Goal: Task Accomplishment & Management: Manage account settings

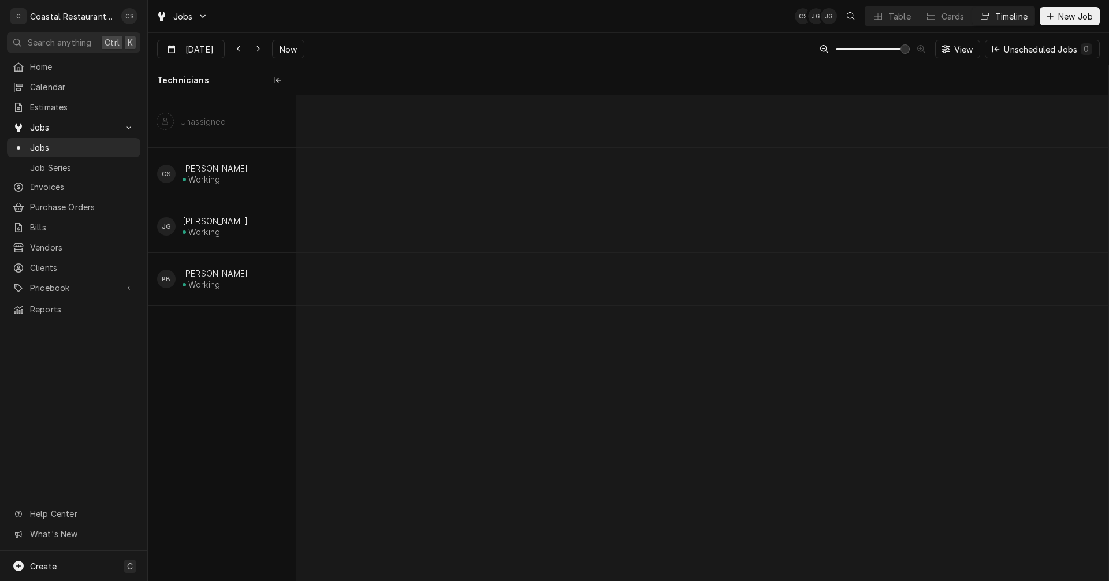
scroll to position [0, 16097]
click at [879, 13] on icon "Dynamic Content Wrapper" at bounding box center [878, 16] width 8 height 8
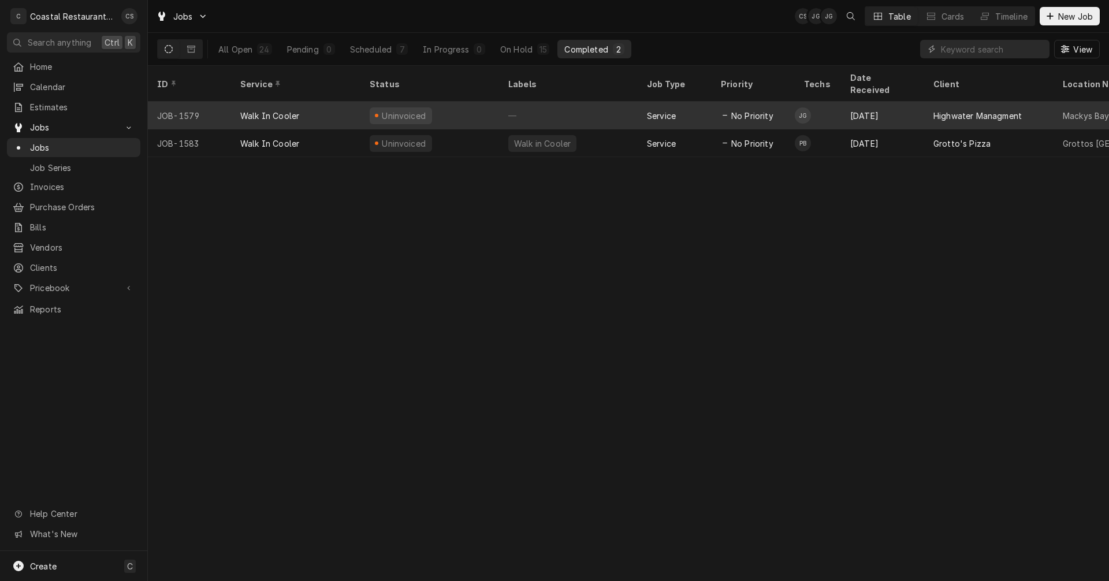
click at [281, 102] on div "Walk In Cooler" at bounding box center [295, 116] width 129 height 28
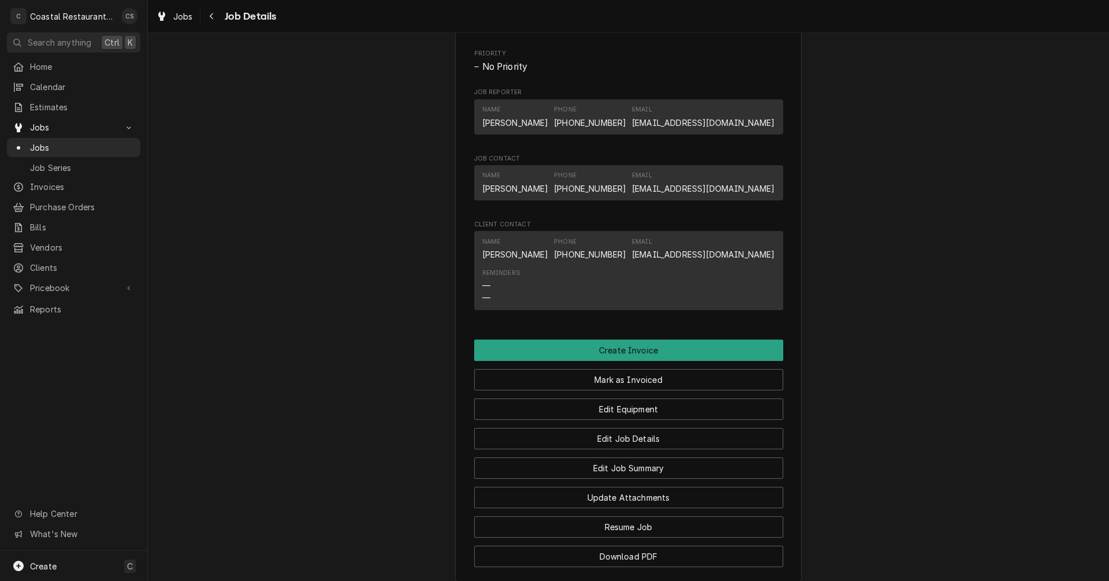
scroll to position [635, 0]
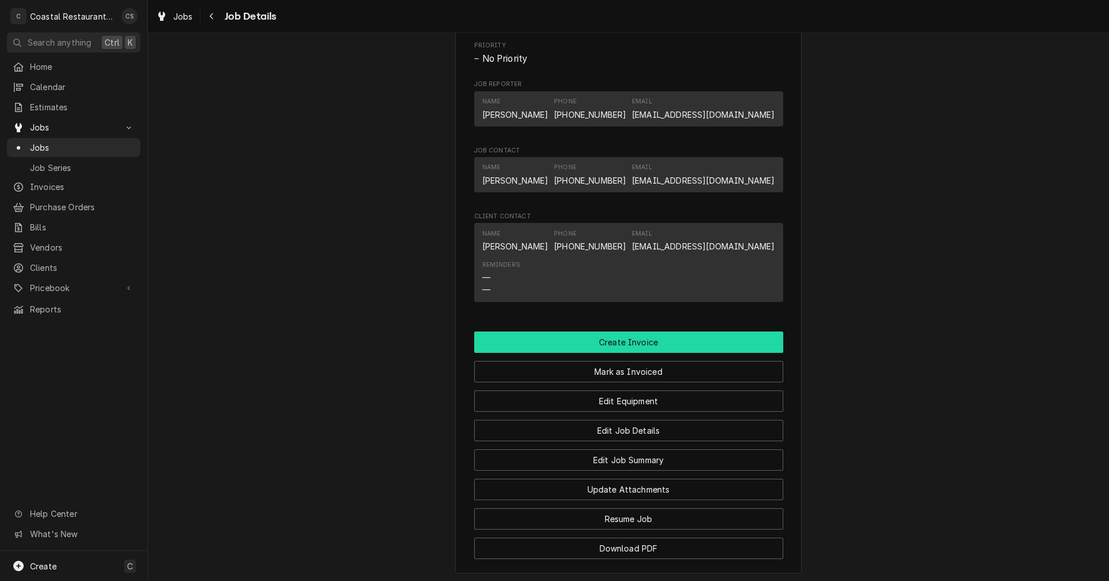
click at [615, 353] on button "Create Invoice" at bounding box center [628, 341] width 309 height 21
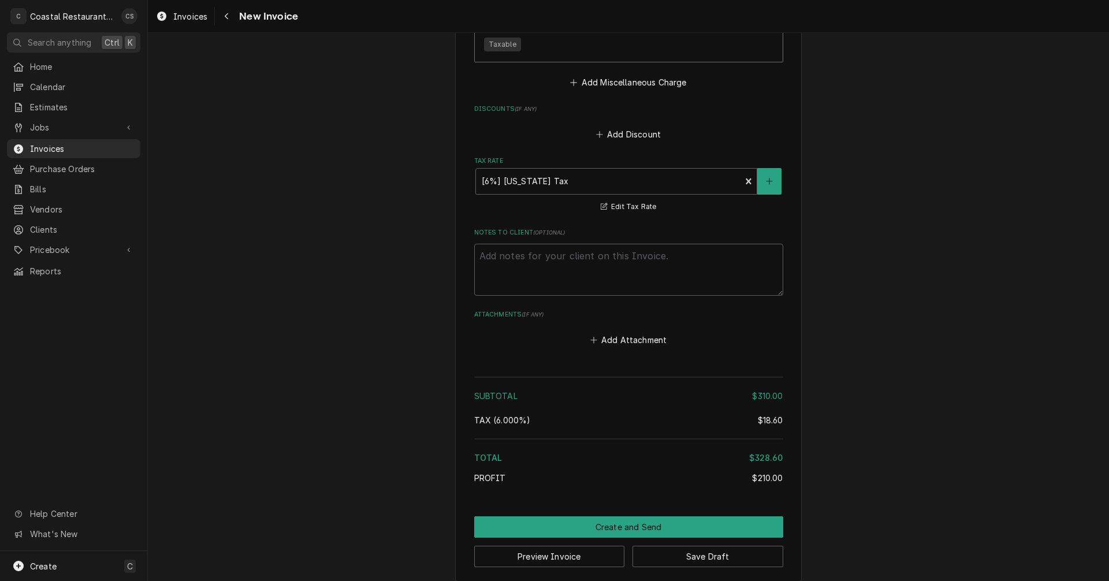
scroll to position [1454, 0]
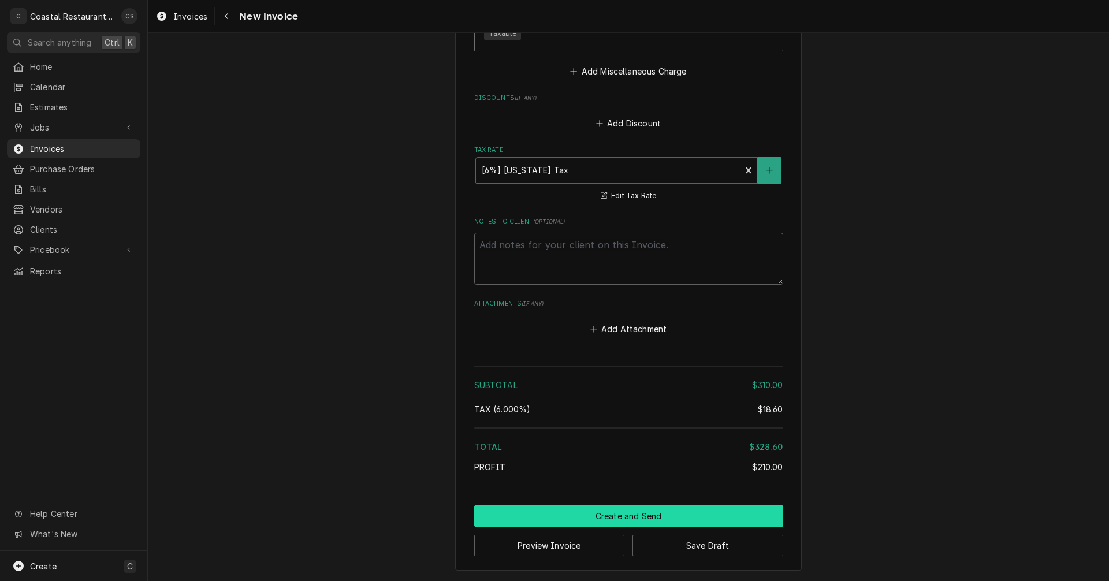
click at [633, 517] on button "Create and Send" at bounding box center [628, 515] width 309 height 21
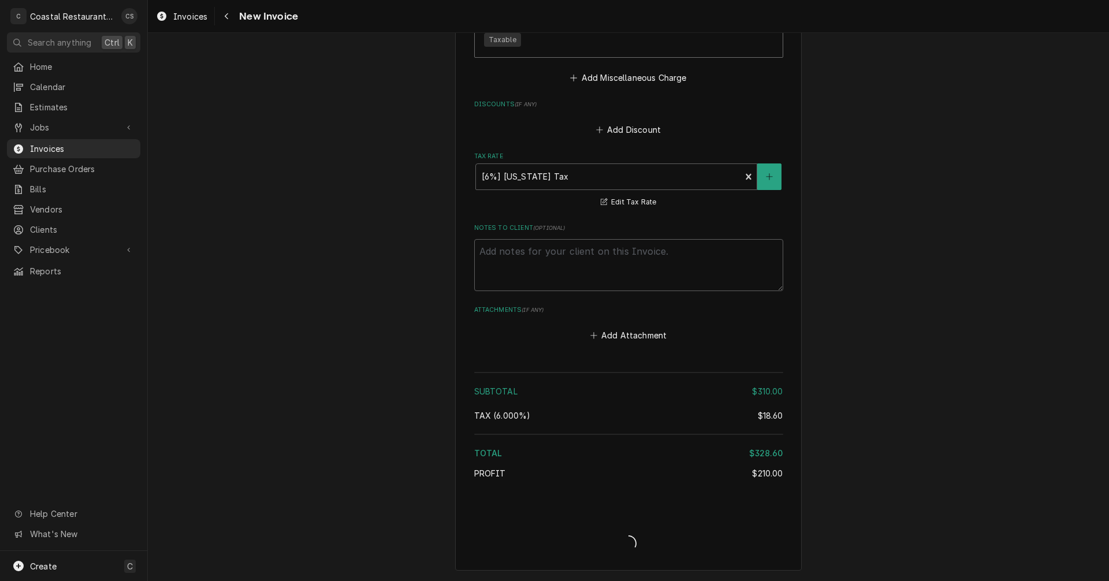
type textarea "x"
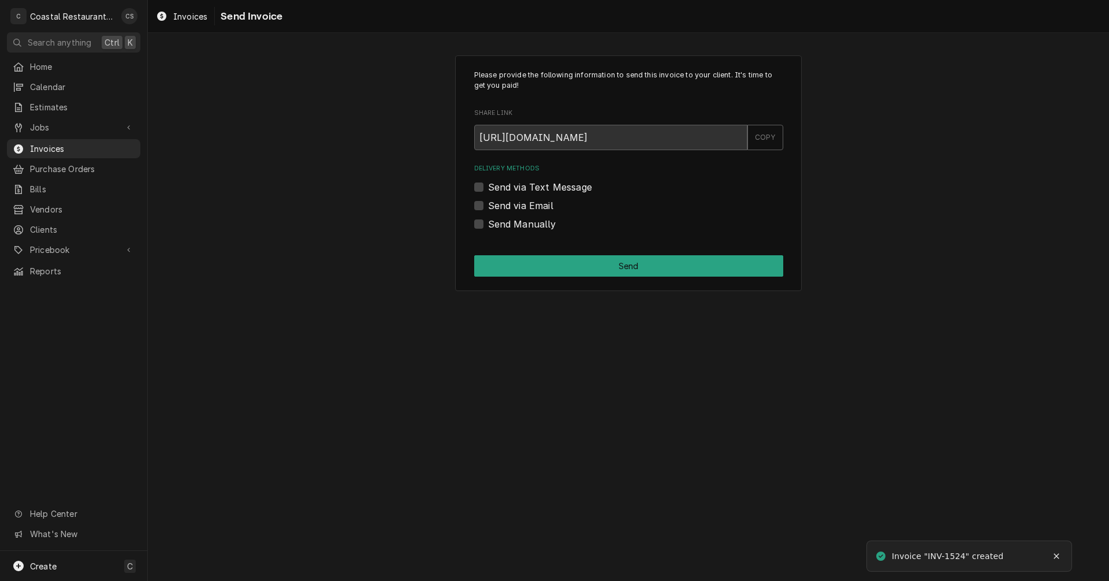
click at [488, 204] on label "Send via Email" at bounding box center [520, 206] width 65 height 14
click at [488, 204] on input "Send via Email" at bounding box center [642, 211] width 309 height 25
checkbox input "true"
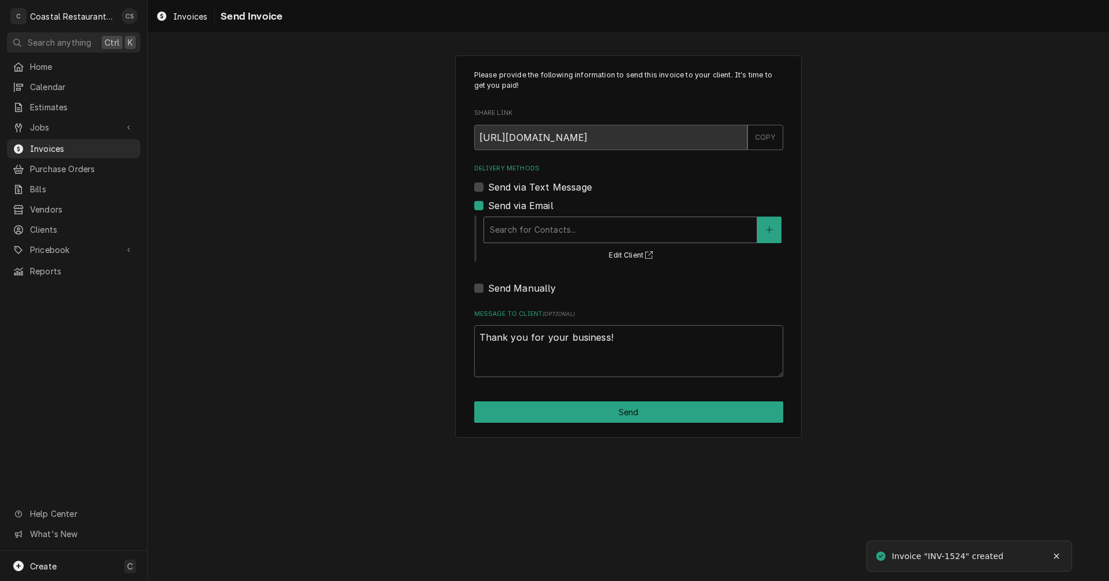
click at [506, 233] on div "Delivery Methods" at bounding box center [620, 229] width 261 height 21
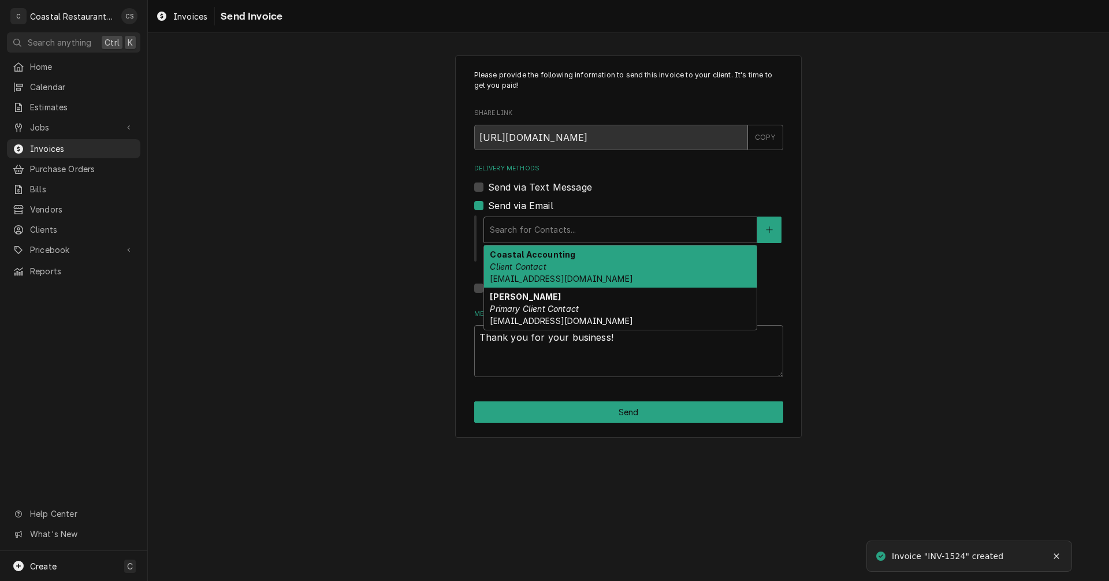
click at [530, 257] on strong "Coastal Accounting" at bounding box center [532, 254] width 85 height 10
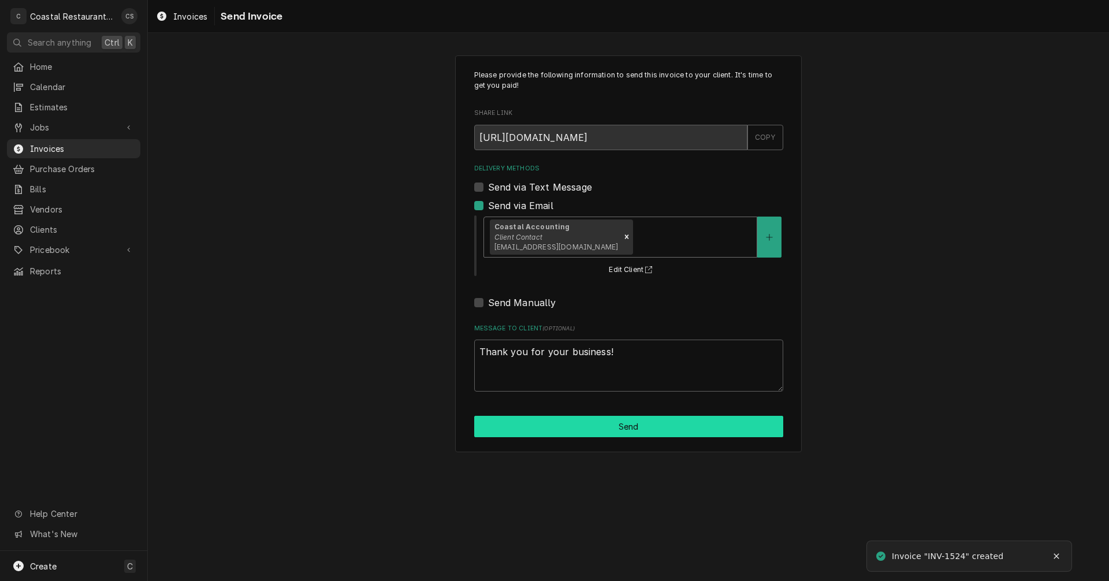
click at [581, 426] on button "Send" at bounding box center [628, 426] width 309 height 21
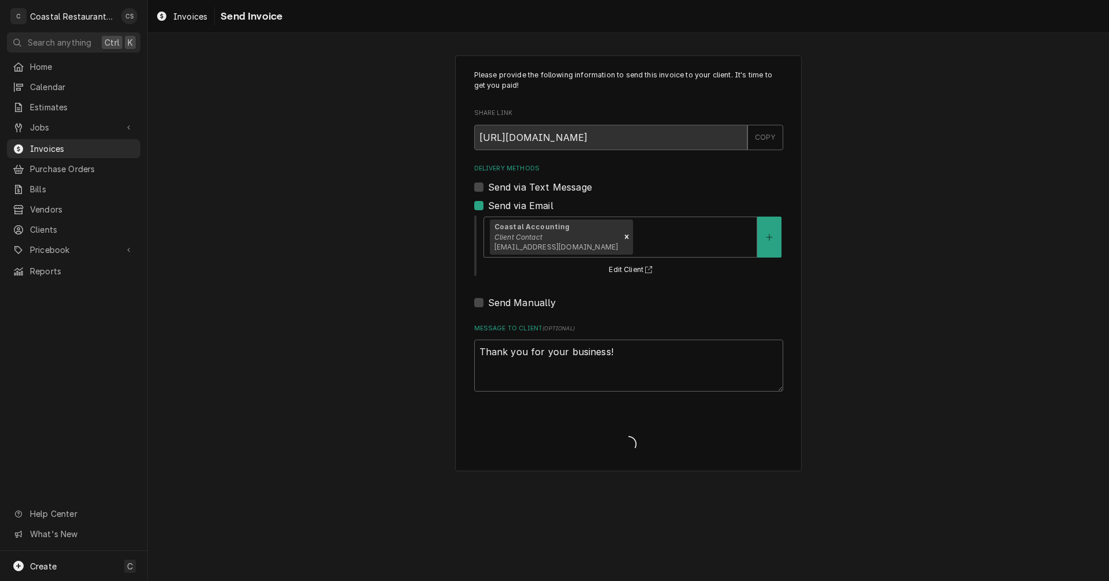
type textarea "x"
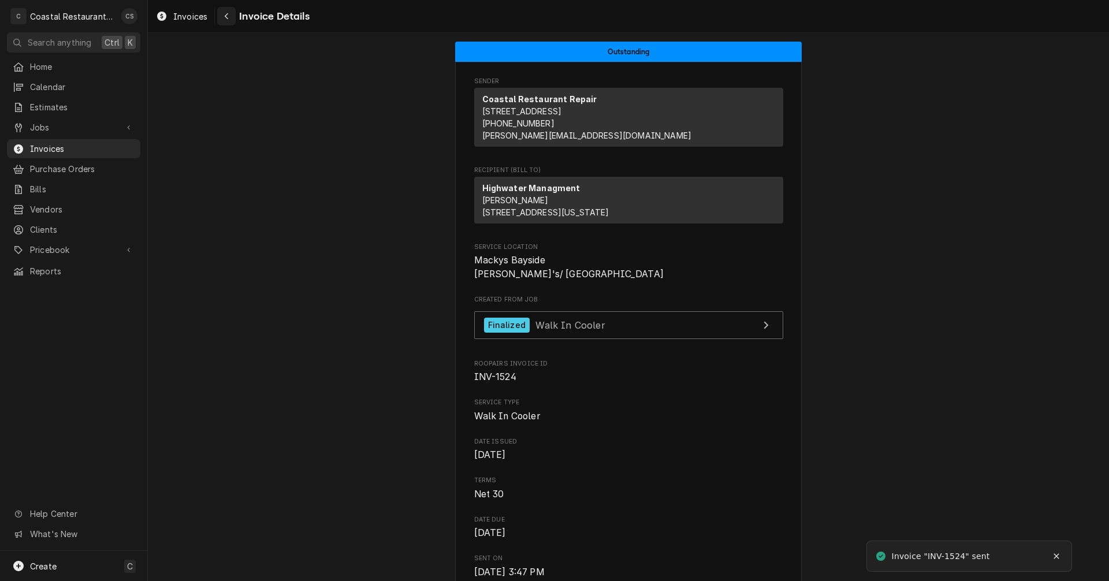
click at [228, 18] on icon "Navigate back" at bounding box center [226, 16] width 5 height 8
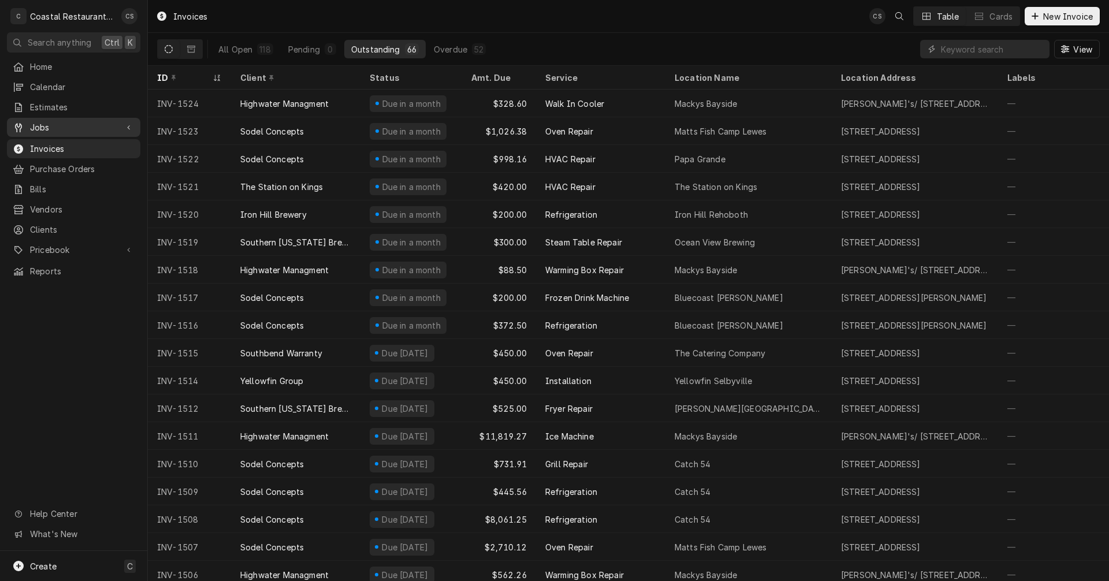
click at [61, 120] on div "Jobs" at bounding box center [73, 127] width 129 height 14
click at [59, 125] on span "Jobs" at bounding box center [73, 127] width 87 height 12
click at [57, 121] on span "Jobs" at bounding box center [73, 127] width 87 height 12
click at [57, 138] on link "Jobs" at bounding box center [73, 147] width 133 height 19
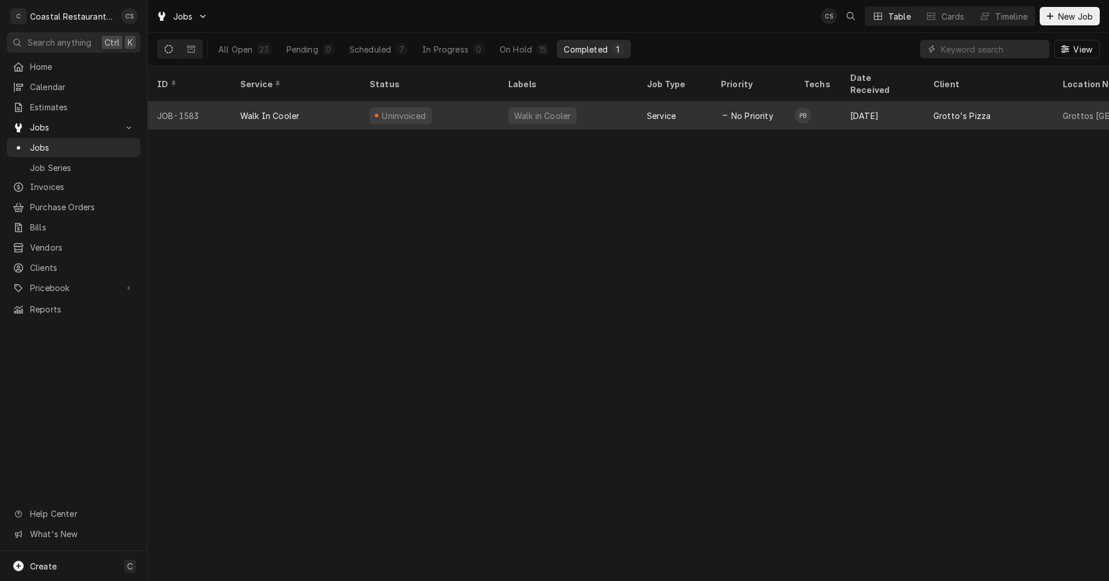
click at [331, 104] on div "Walk In Cooler" at bounding box center [295, 116] width 129 height 28
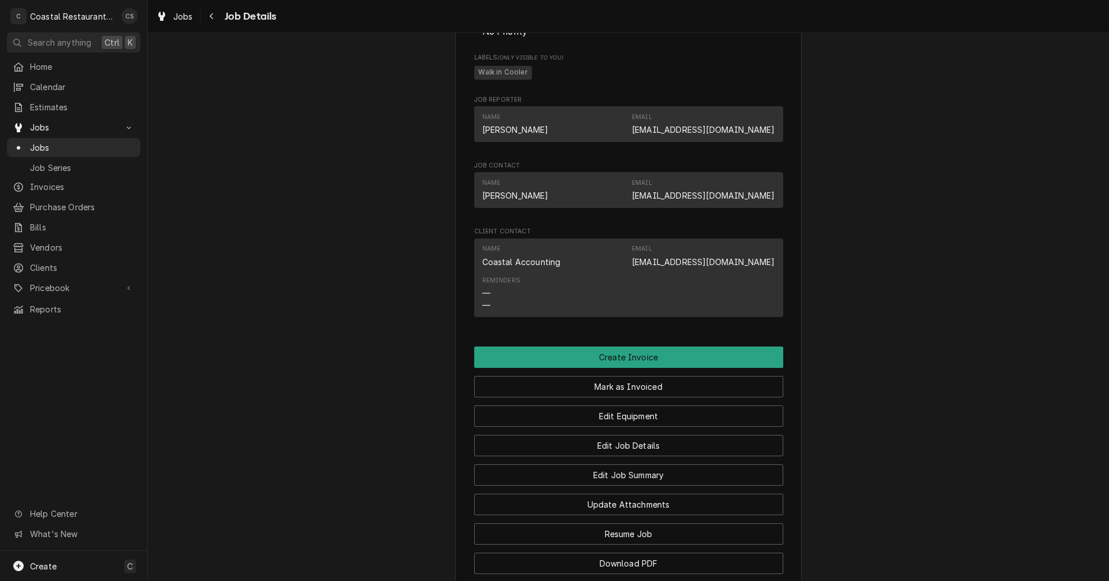
scroll to position [693, 0]
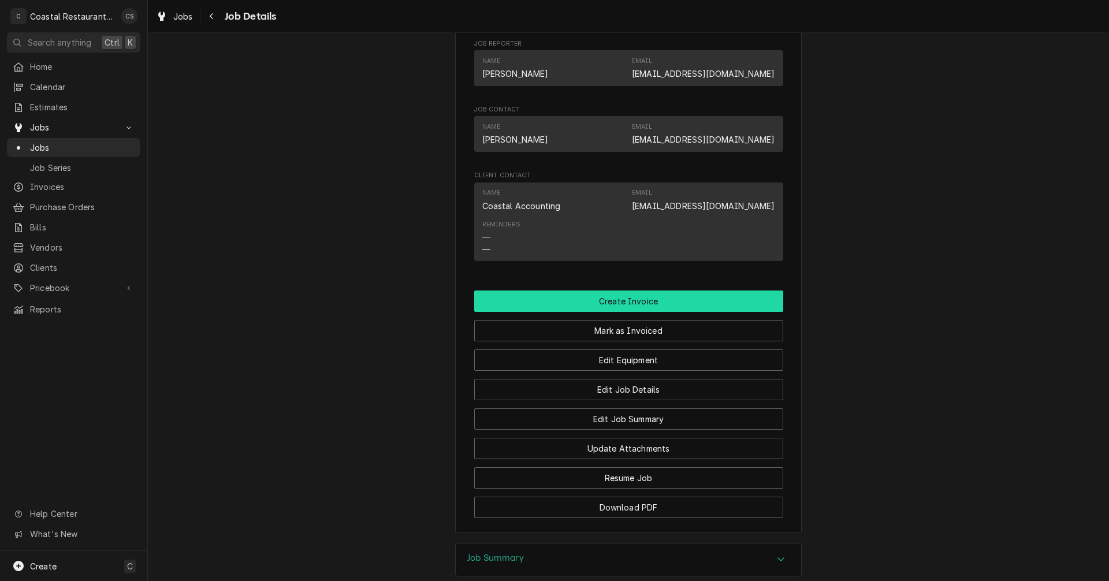
click at [624, 312] on button "Create Invoice" at bounding box center [628, 300] width 309 height 21
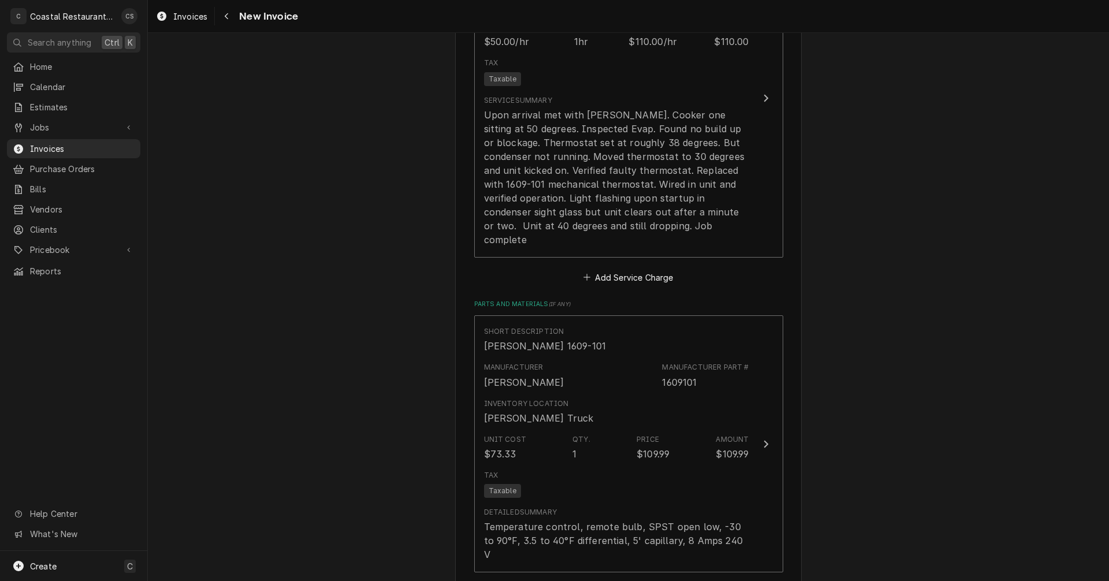
scroll to position [1027, 0]
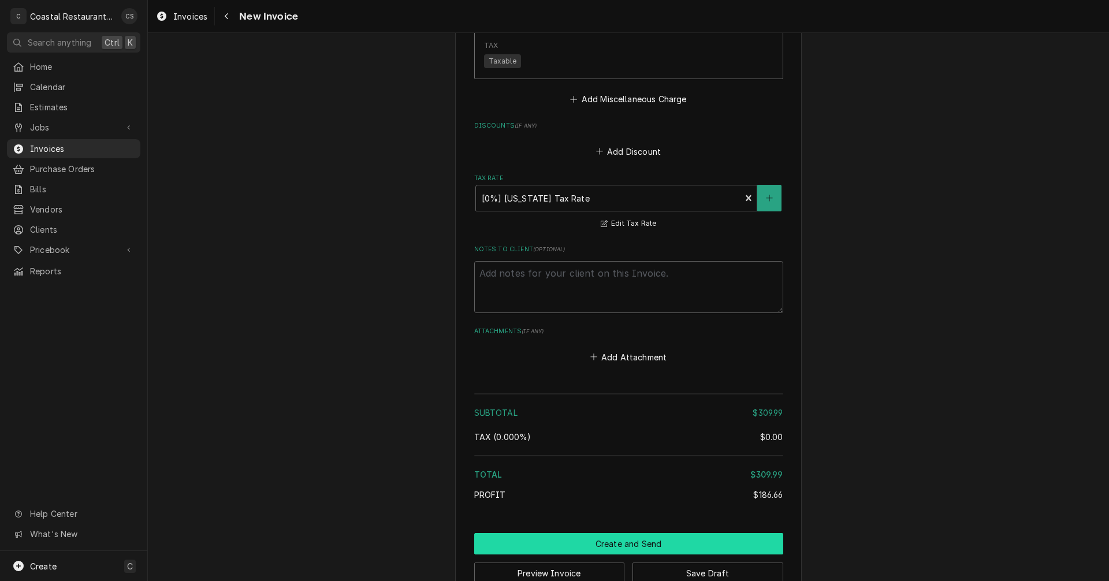
click at [624, 533] on button "Create and Send" at bounding box center [628, 543] width 309 height 21
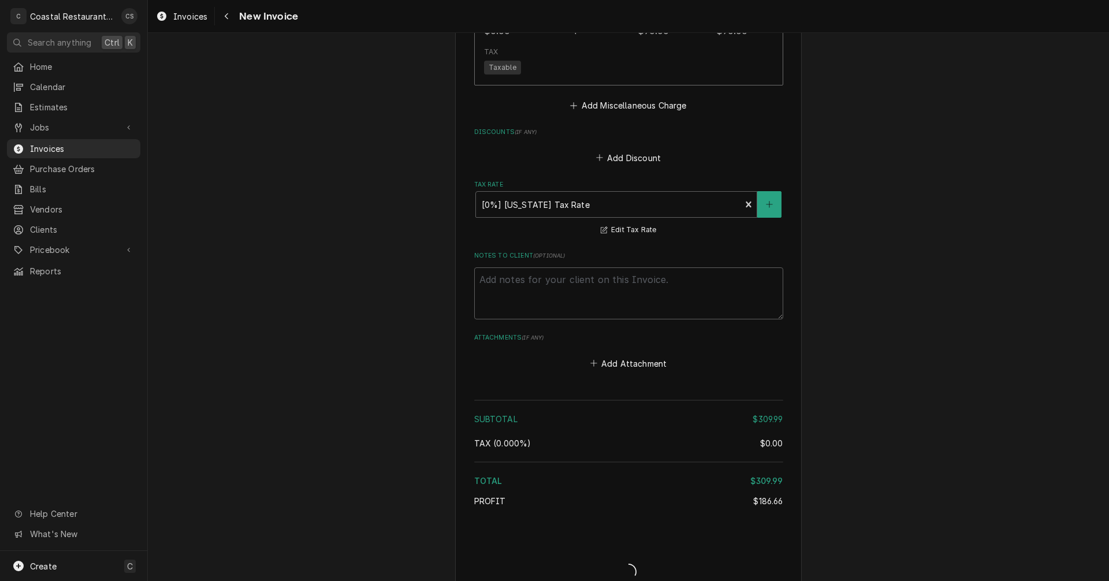
type textarea "x"
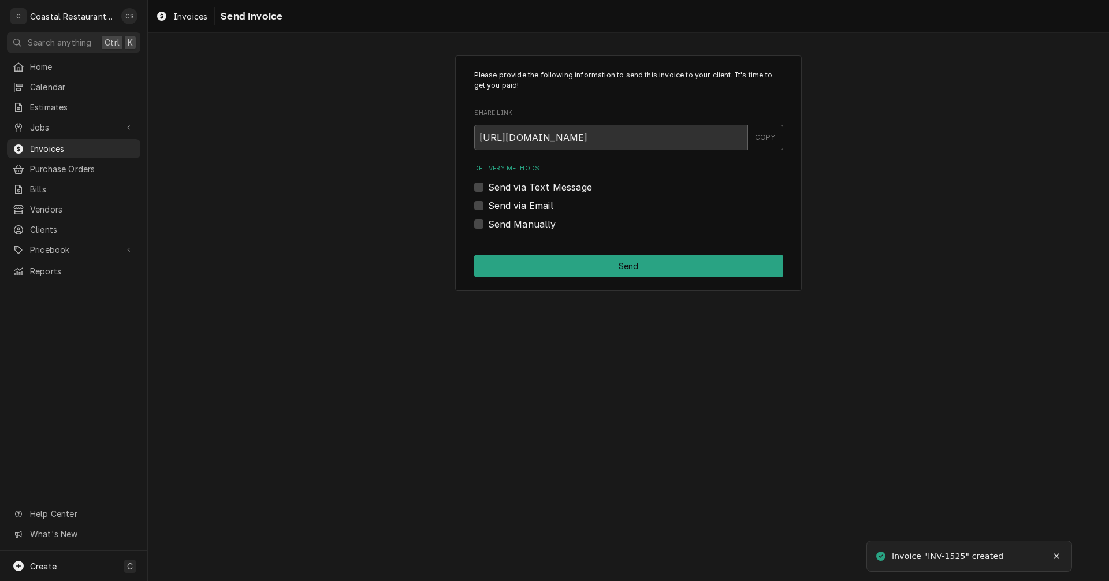
click at [488, 206] on label "Send via Email" at bounding box center [520, 206] width 65 height 14
click at [488, 206] on input "Send via Email" at bounding box center [642, 211] width 309 height 25
checkbox input "true"
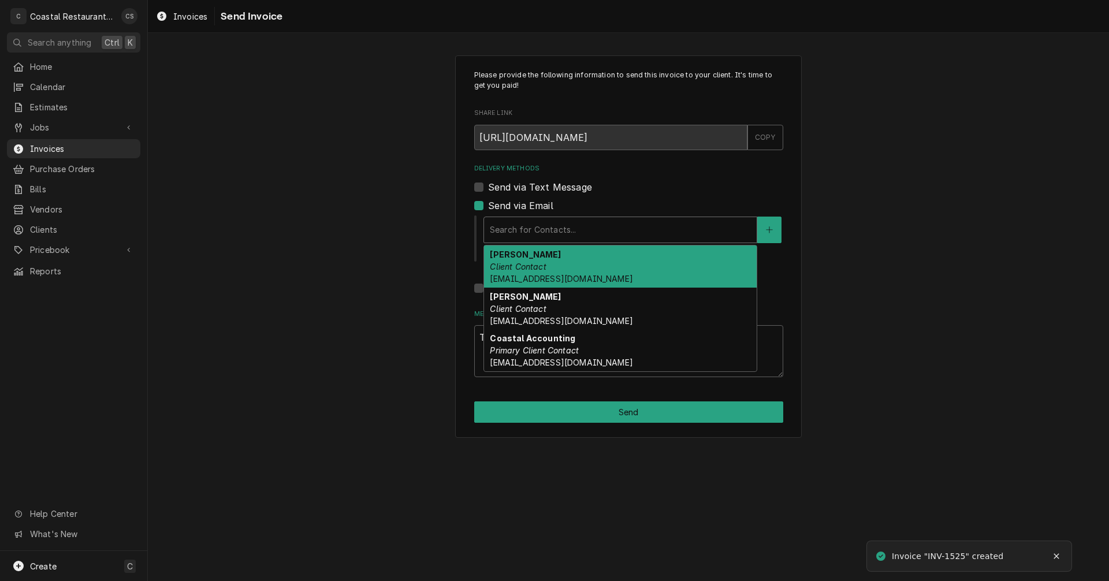
click at [509, 235] on div "Delivery Methods" at bounding box center [620, 229] width 261 height 21
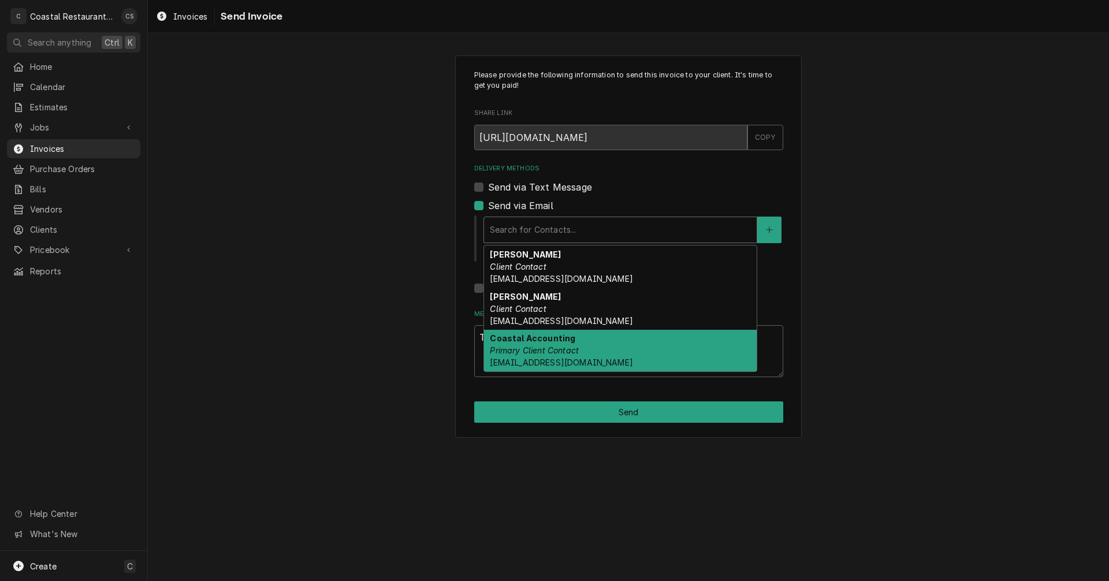
click at [540, 357] on span "Accounting@coastalrestaurantrepair.com" at bounding box center [561, 362] width 143 height 10
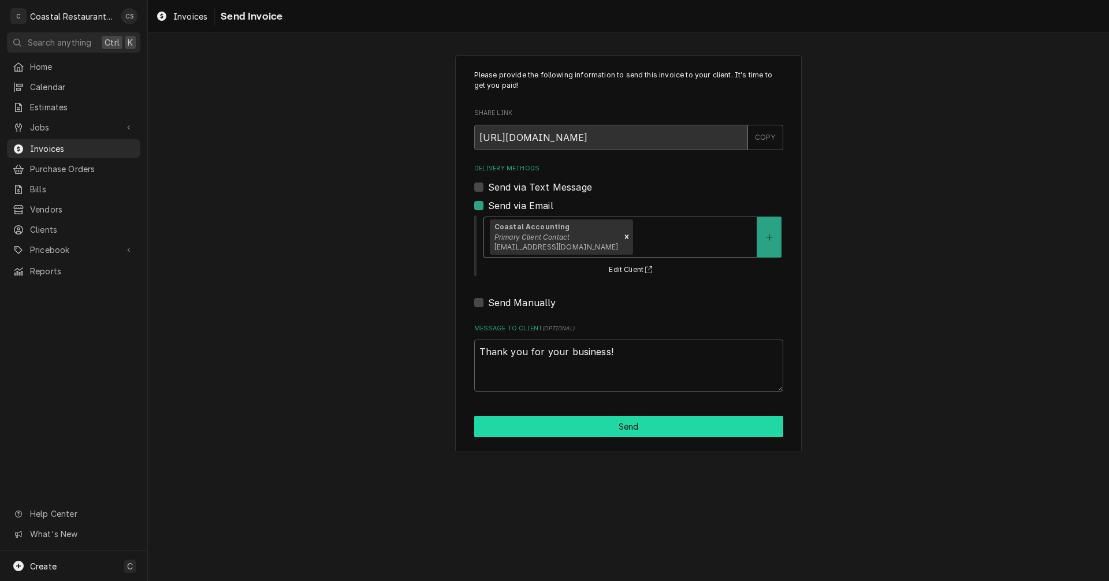
click at [607, 429] on button "Send" at bounding box center [628, 426] width 309 height 21
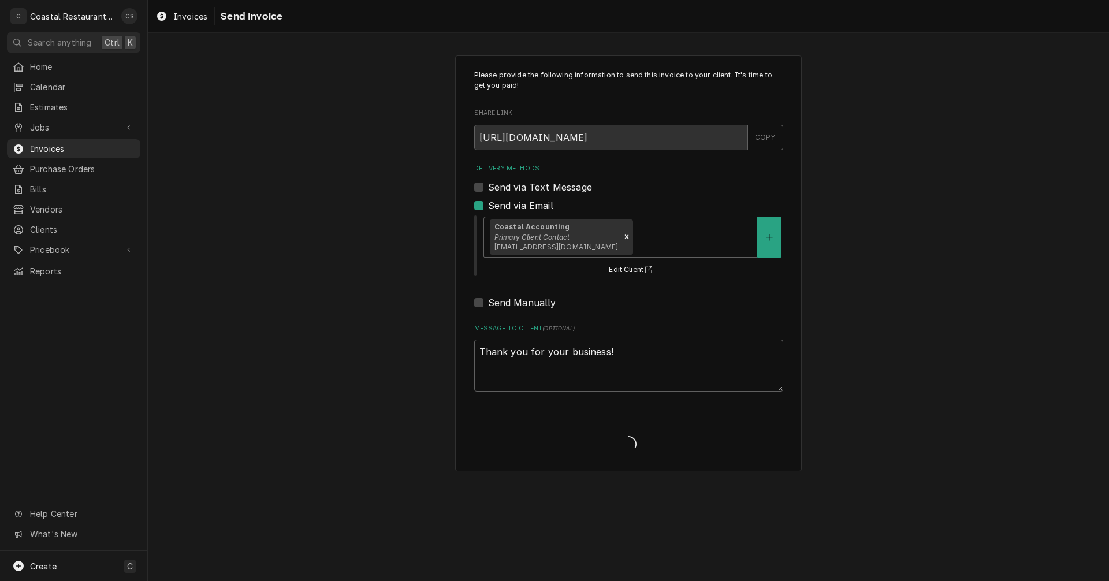
type textarea "x"
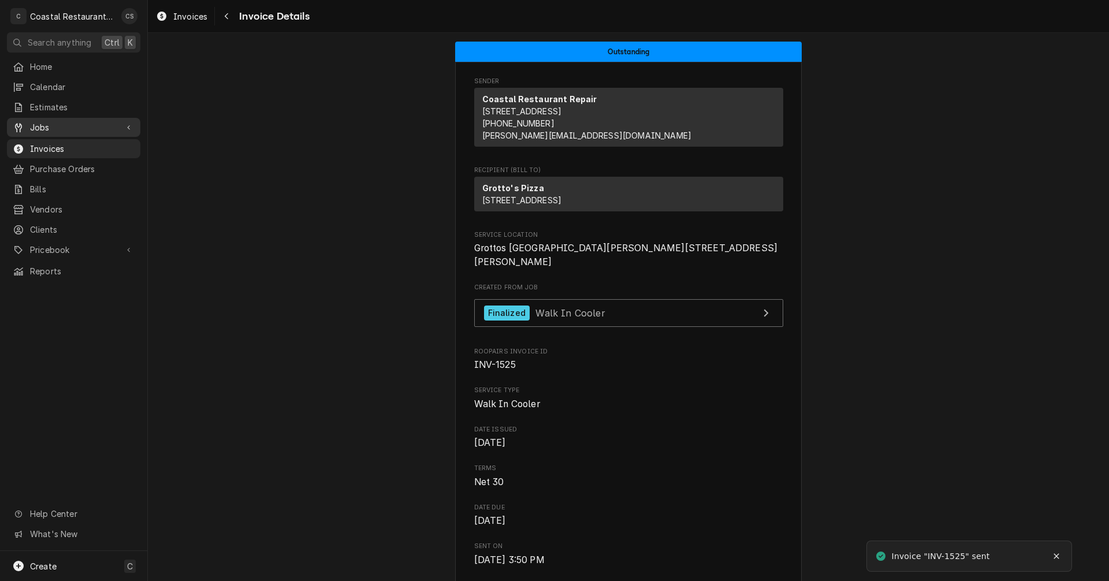
click at [65, 125] on span "Jobs" at bounding box center [73, 127] width 87 height 12
click at [63, 140] on div "Jobs" at bounding box center [73, 147] width 129 height 14
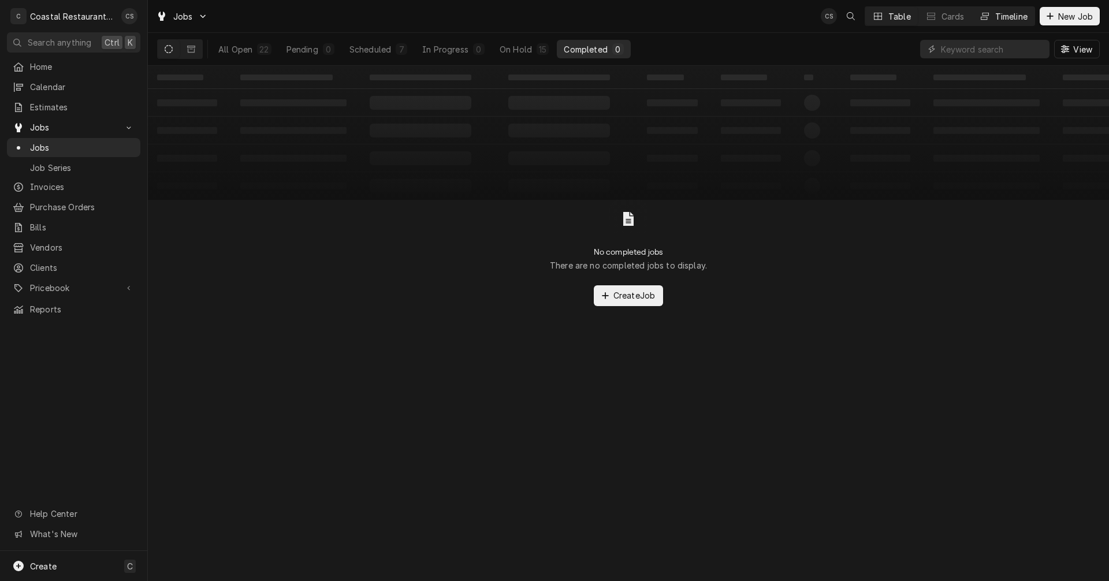
click at [1002, 16] on div "Timeline" at bounding box center [1011, 16] width 32 height 12
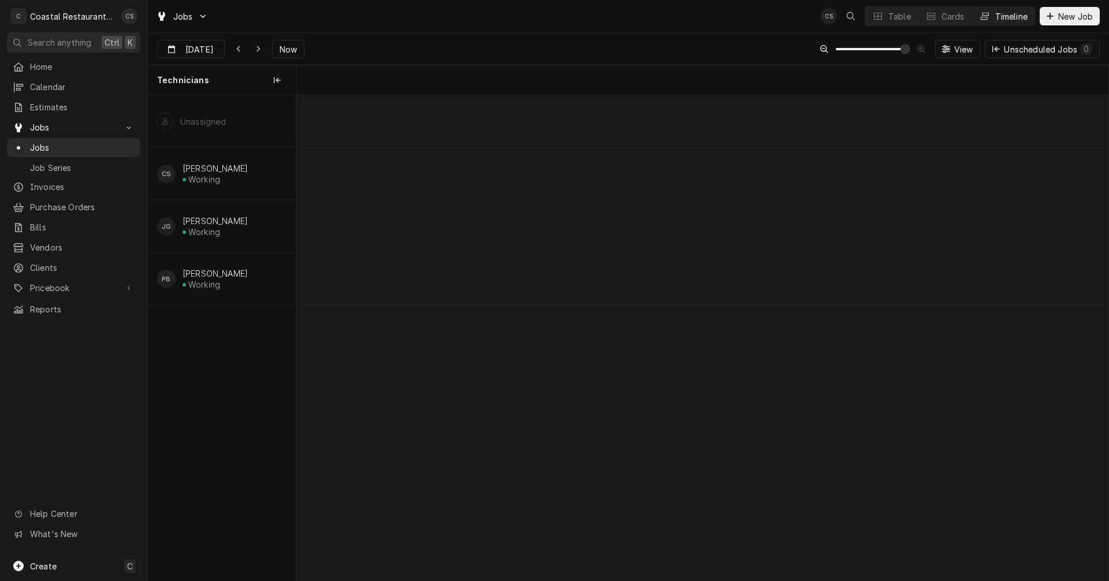
scroll to position [0, 16097]
click at [886, 11] on button "Table" at bounding box center [891, 16] width 53 height 18
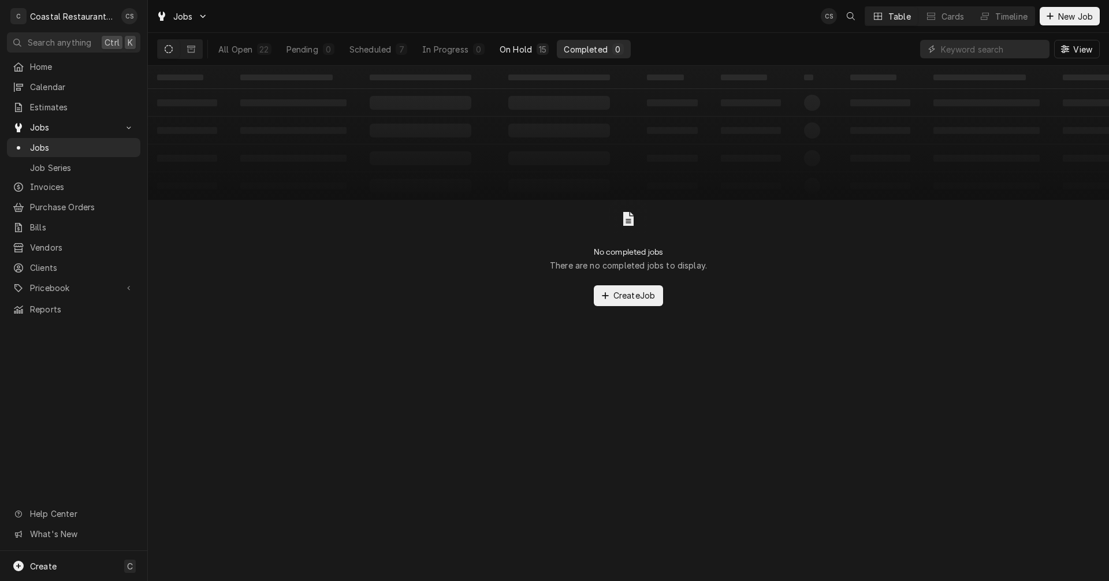
click at [518, 44] on div "On Hold" at bounding box center [515, 49] width 32 height 12
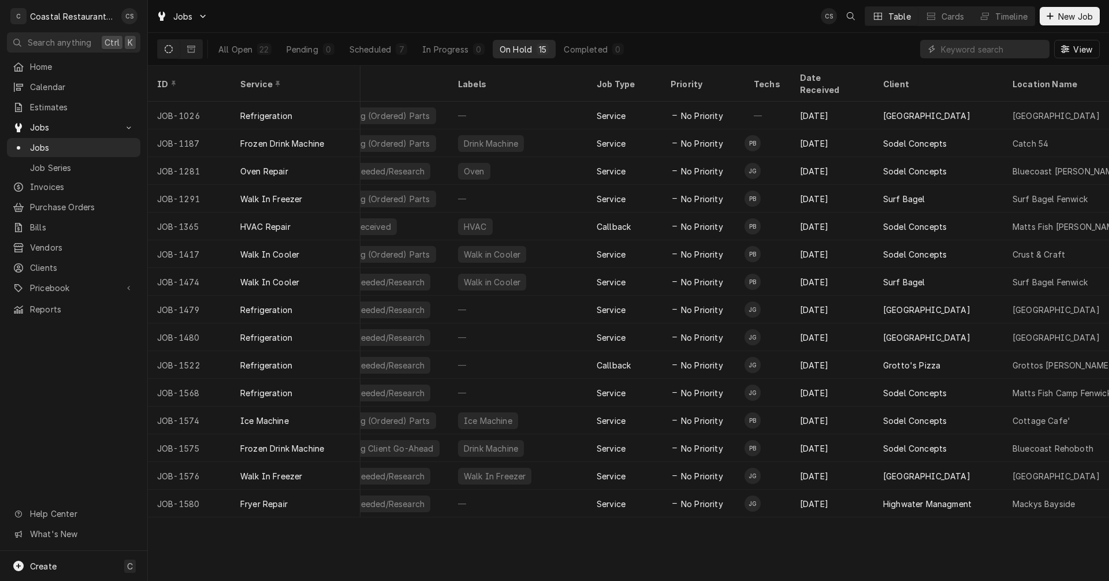
scroll to position [0, 51]
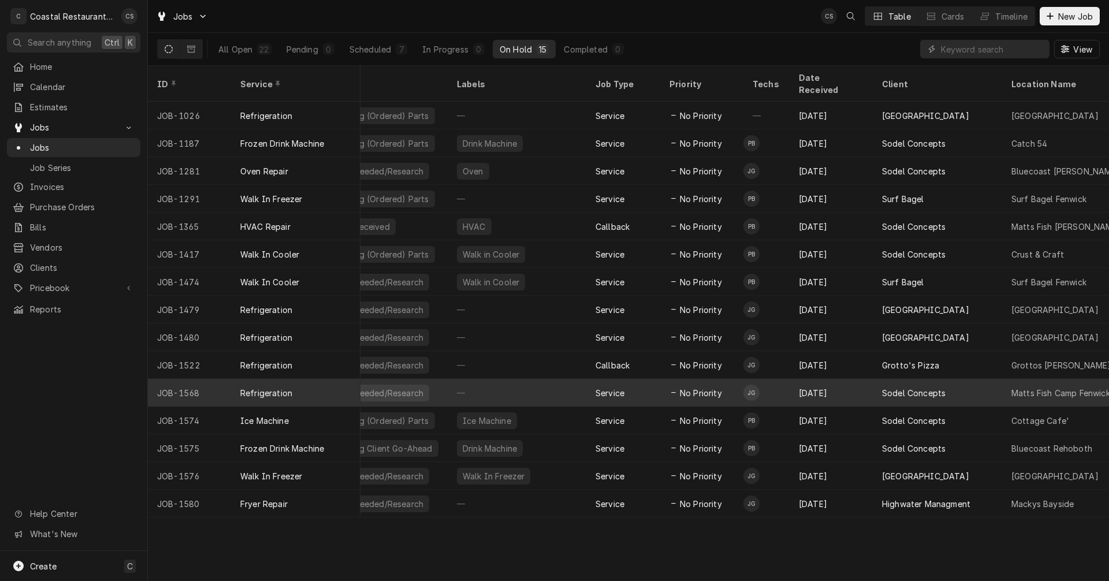
click at [980, 379] on div "Sodel Concepts" at bounding box center [936, 393] width 129 height 28
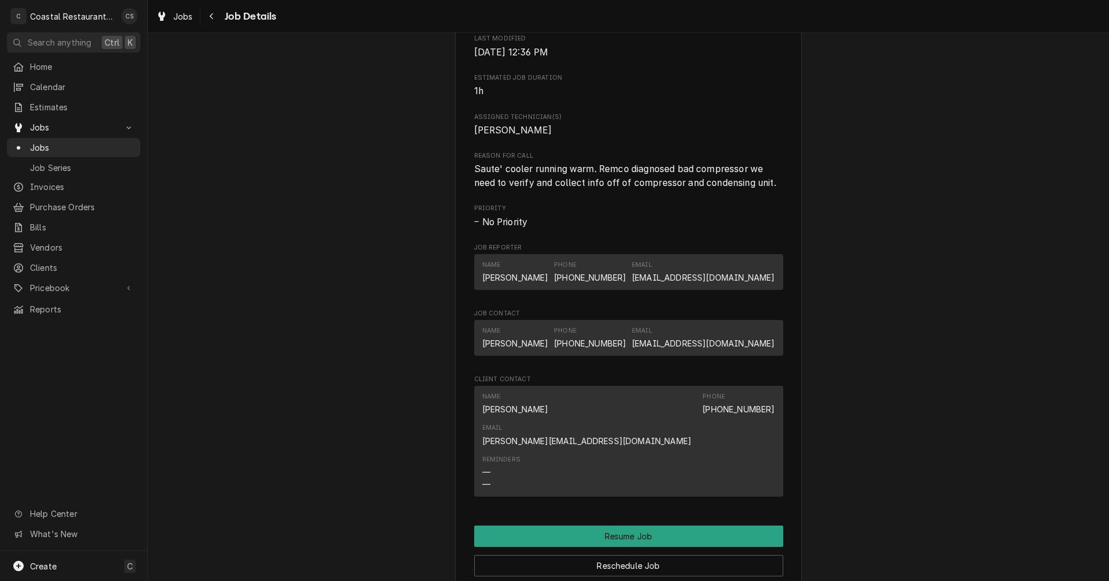
scroll to position [866, 0]
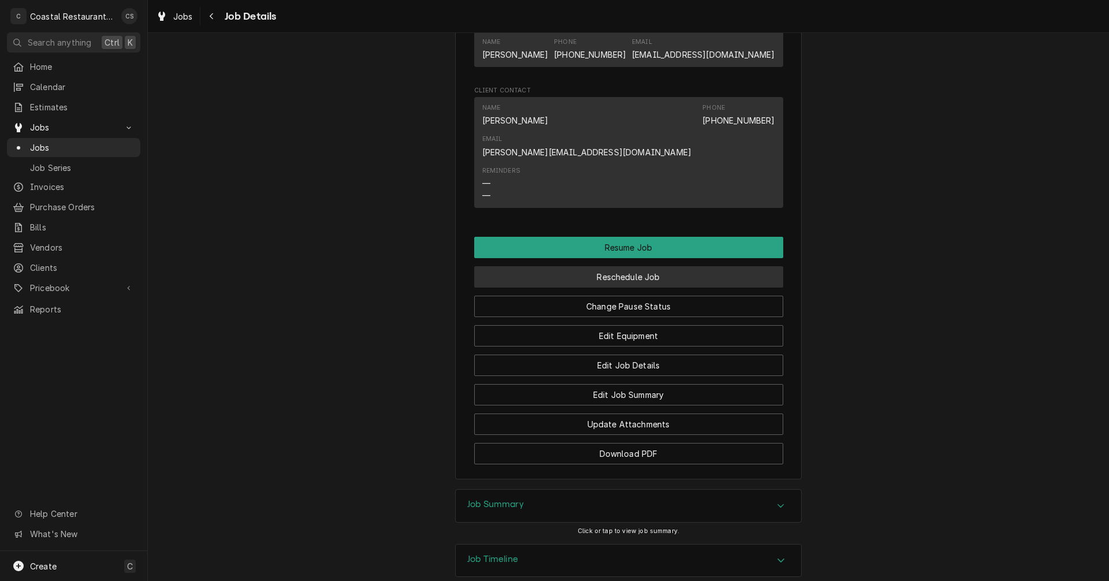
click at [629, 266] on button "Reschedule Job" at bounding box center [628, 276] width 309 height 21
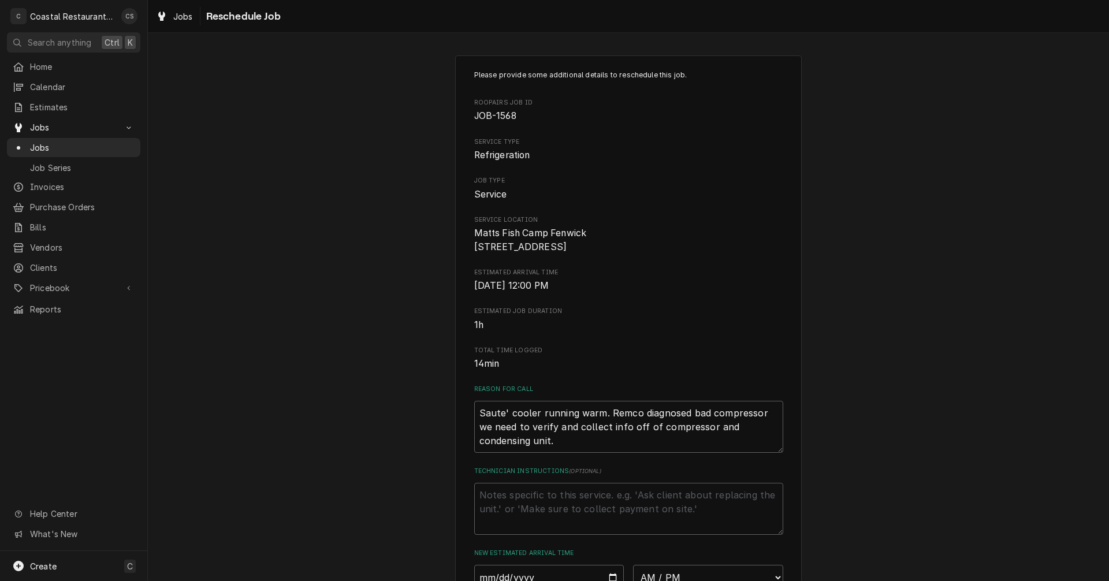
scroll to position [282, 0]
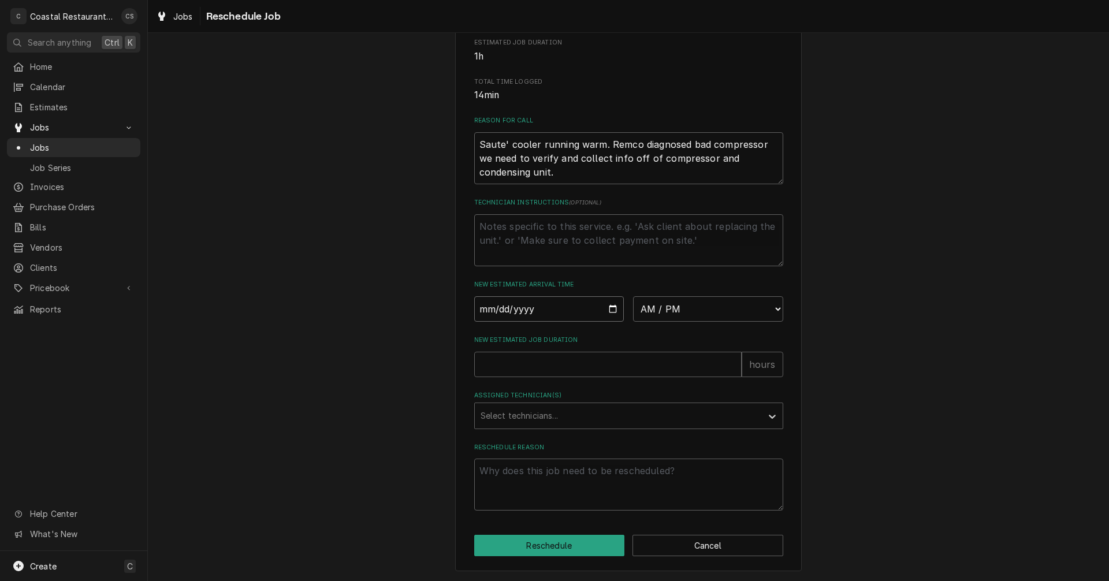
click at [607, 309] on input "Date" at bounding box center [549, 308] width 150 height 25
type textarea "x"
type input "2025-08-28"
click at [522, 367] on input "New Estimated Job Duration" at bounding box center [607, 364] width 267 height 25
type textarea "x"
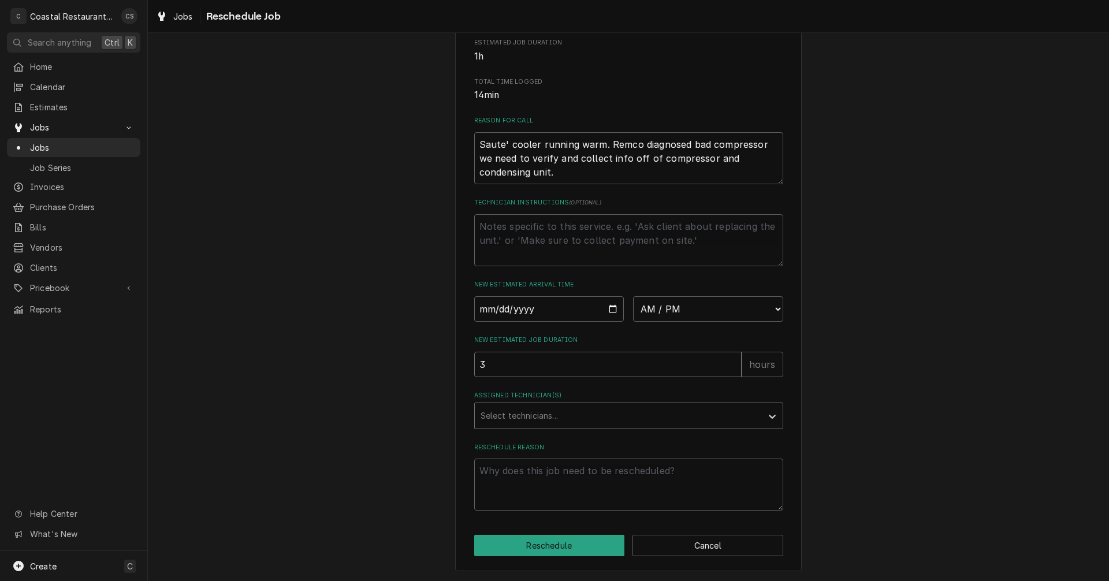
type input "3"
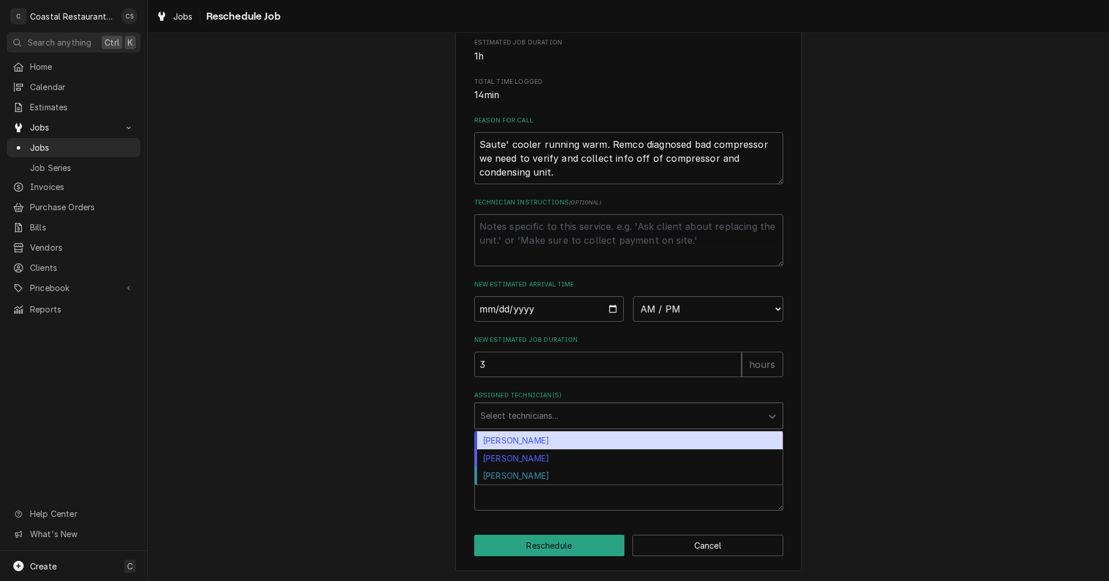
click at [531, 420] on div "Assigned Technician(s)" at bounding box center [617, 415] width 275 height 21
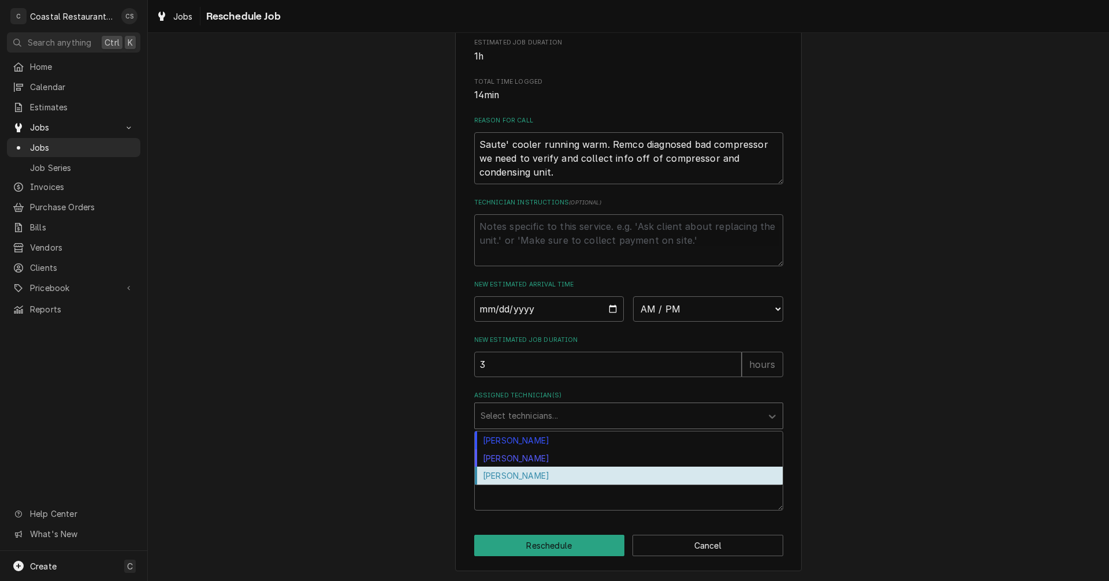
click at [518, 475] on div "Phill Blush" at bounding box center [629, 475] width 308 height 18
type textarea "x"
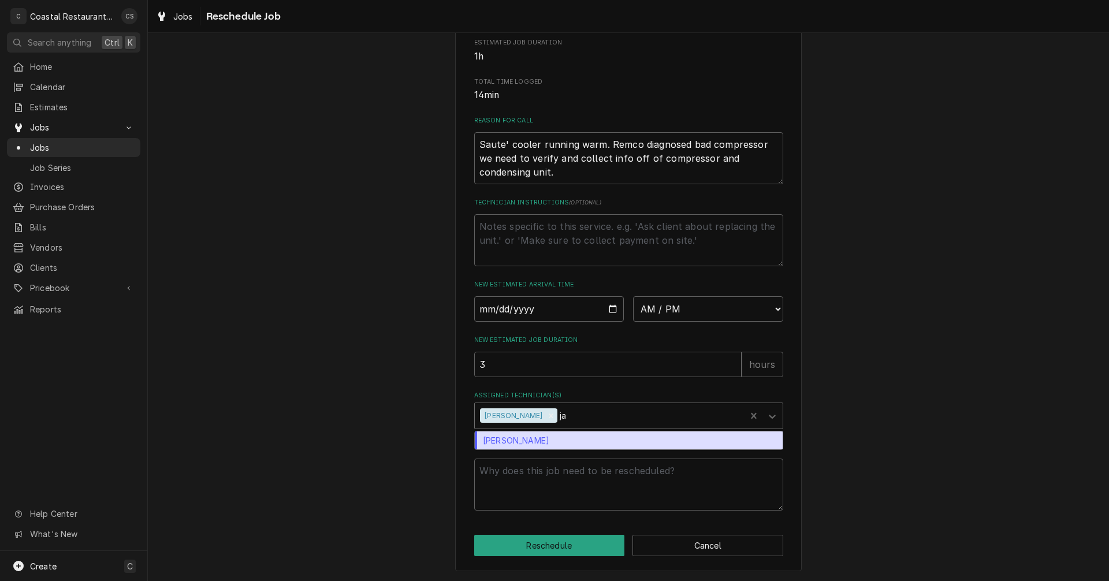
type input "jam"
click at [531, 441] on div "James Gatton" at bounding box center [629, 440] width 308 height 18
type textarea "x"
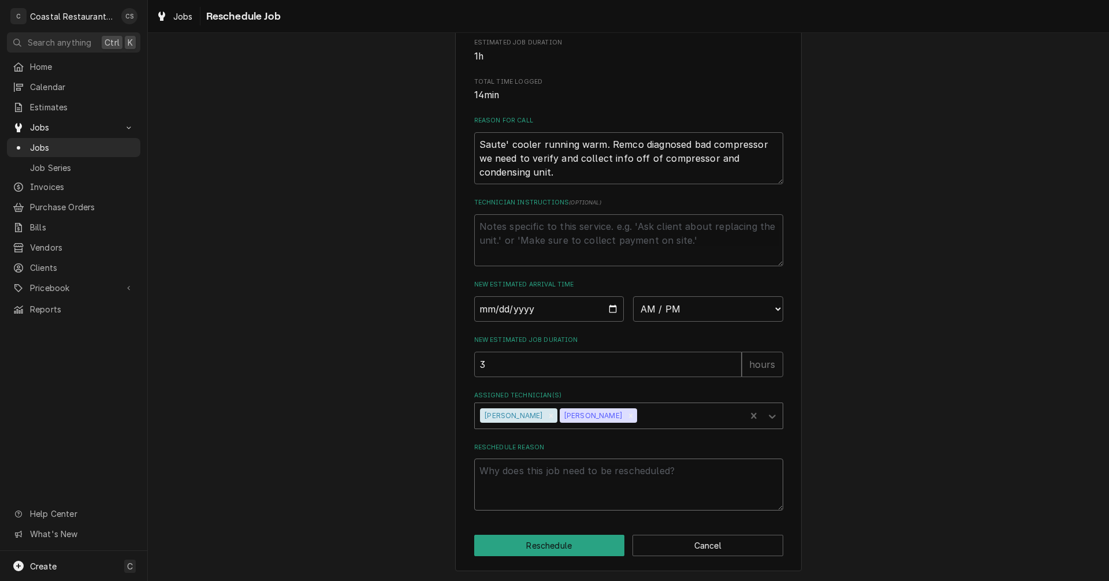
click at [555, 472] on textarea "Reschedule Reason" at bounding box center [628, 484] width 309 height 52
type textarea "x"
type textarea "P"
type textarea "x"
type textarea "Pa"
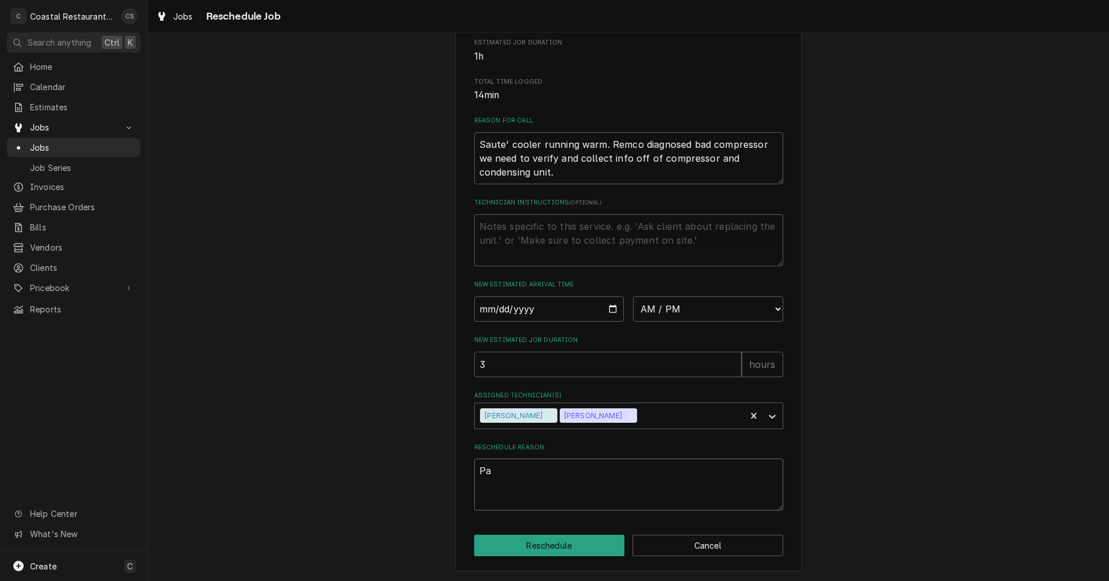
type textarea "x"
type textarea "Par"
type textarea "x"
type textarea "Part"
type textarea "x"
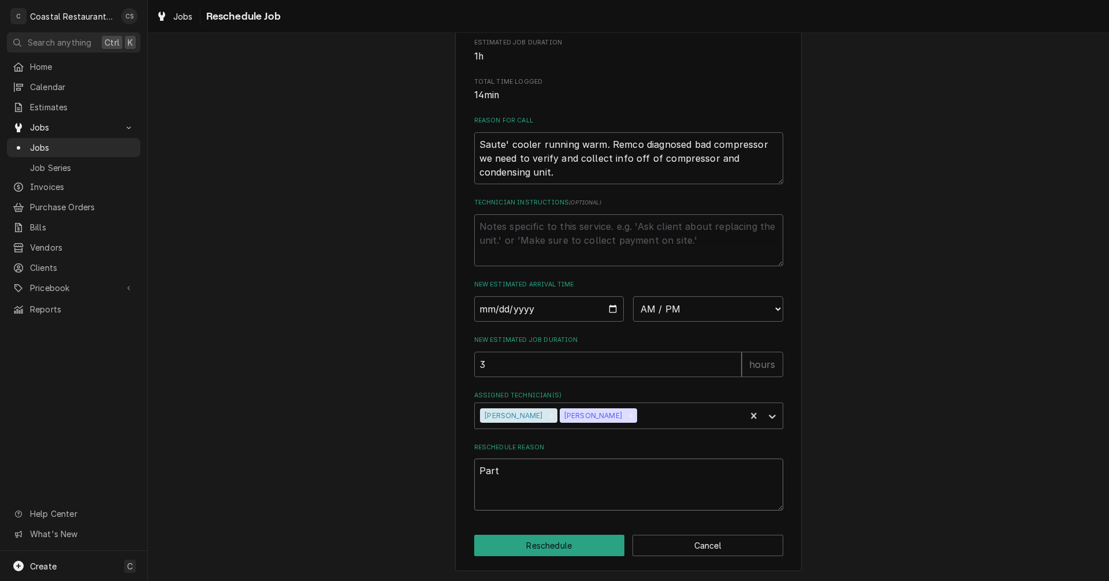
type textarea "Parts"
type textarea "x"
type textarea "Parts"
type textarea "x"
type textarea "Parts A"
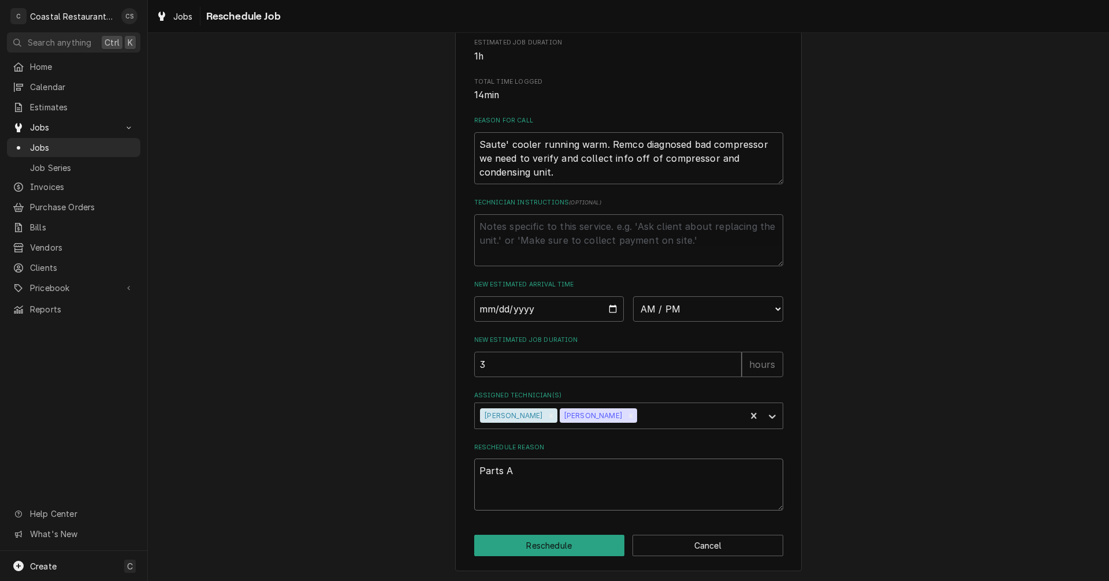
type textarea "x"
type textarea "Parts Ar"
type textarea "x"
type textarea "Parts Arr"
type textarea "x"
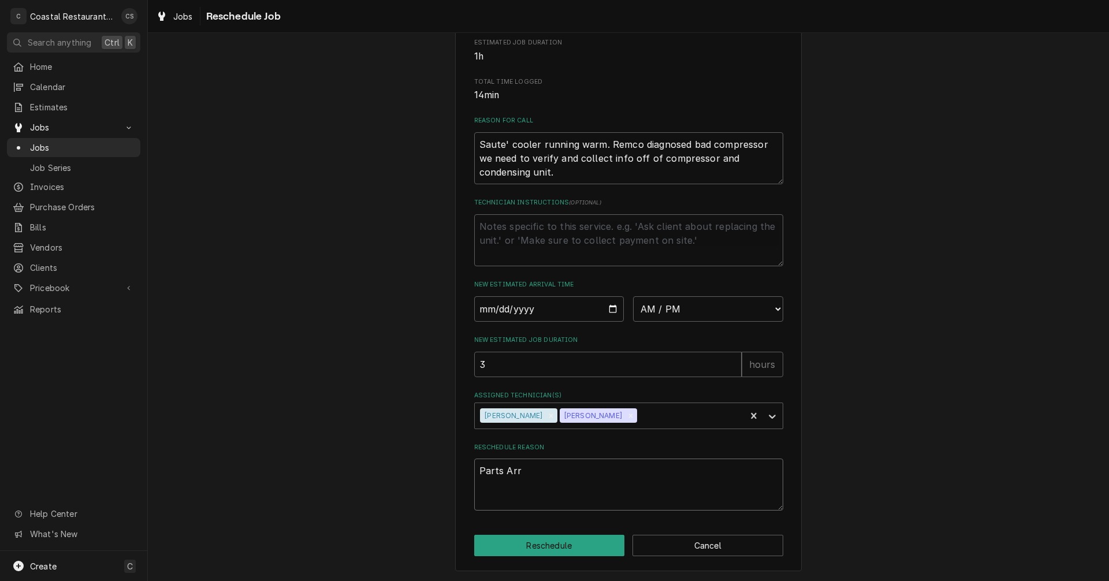
type textarea "Parts Arri"
type textarea "x"
type textarea "Parts Arriv"
type textarea "x"
type textarea "Parts Arrive"
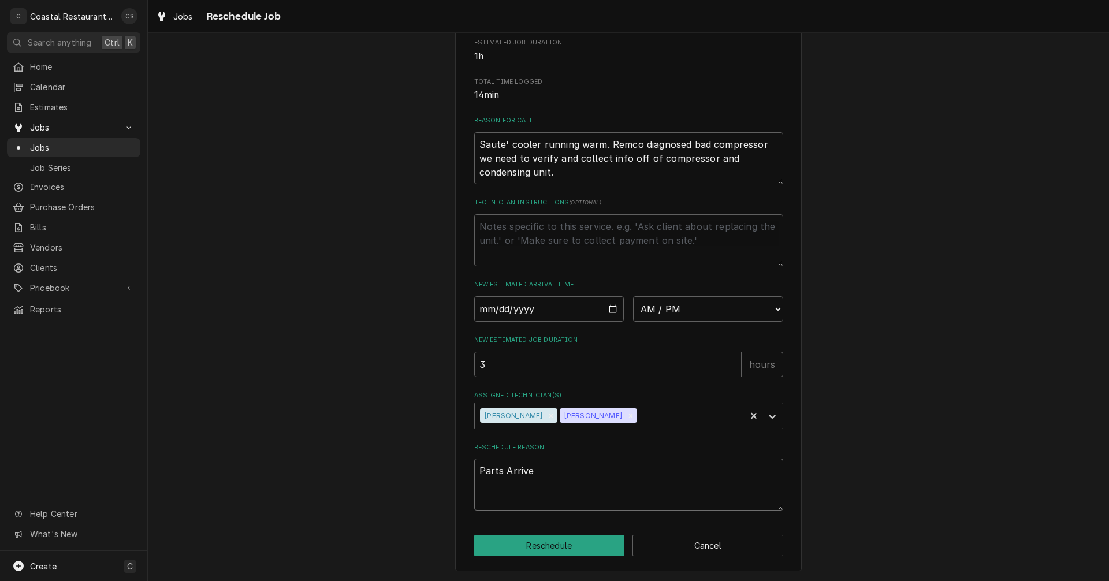
type textarea "x"
type textarea "Parts Arrived"
click at [559, 544] on button "Reschedule" at bounding box center [549, 545] width 151 height 21
type textarea "x"
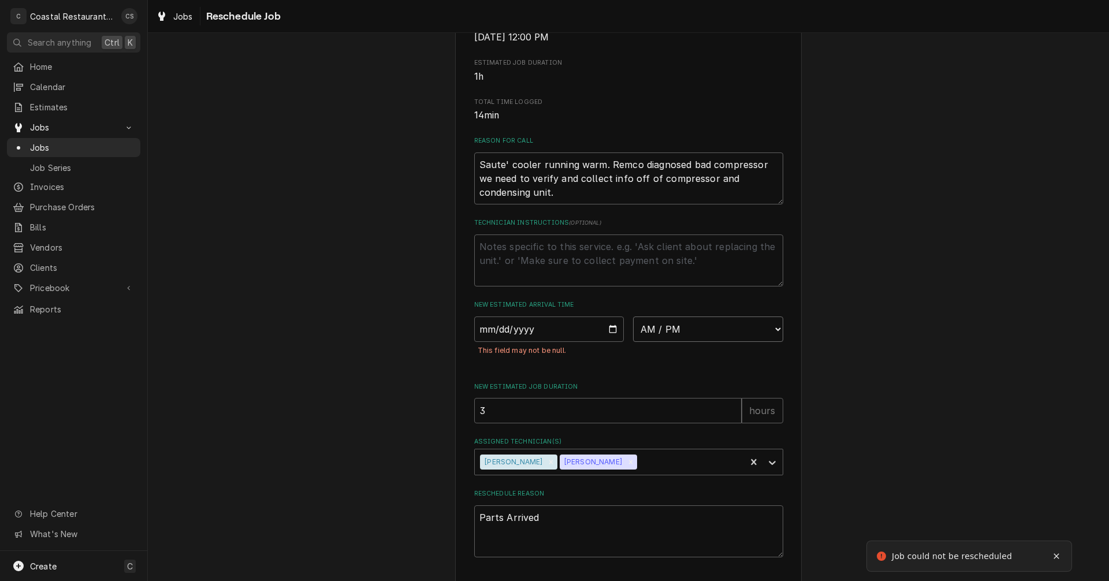
click at [653, 341] on select "AM / PM 6:00 AM 6:15 AM 6:30 AM 6:45 AM 7:00 AM 7:15 AM 7:30 AM 7:45 AM 8:00 AM…" at bounding box center [708, 328] width 150 height 25
select select "07:30:00"
click at [633, 330] on select "AM / PM 6:00 AM 6:15 AM 6:30 AM 6:45 AM 7:00 AM 7:15 AM 7:30 AM 7:45 AM 8:00 AM…" at bounding box center [708, 328] width 150 height 25
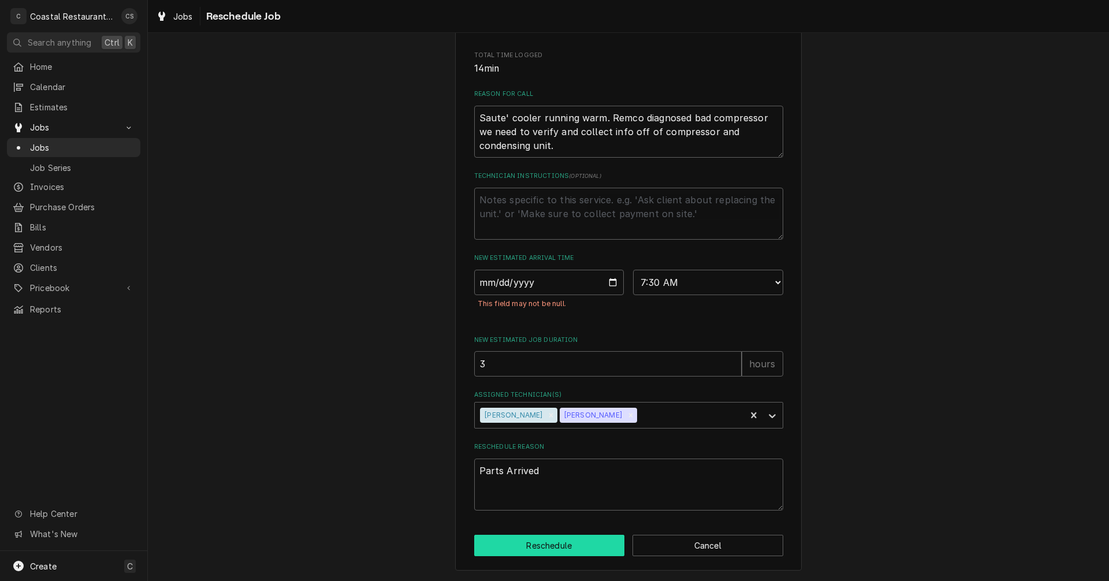
click at [570, 548] on button "Reschedule" at bounding box center [549, 545] width 151 height 21
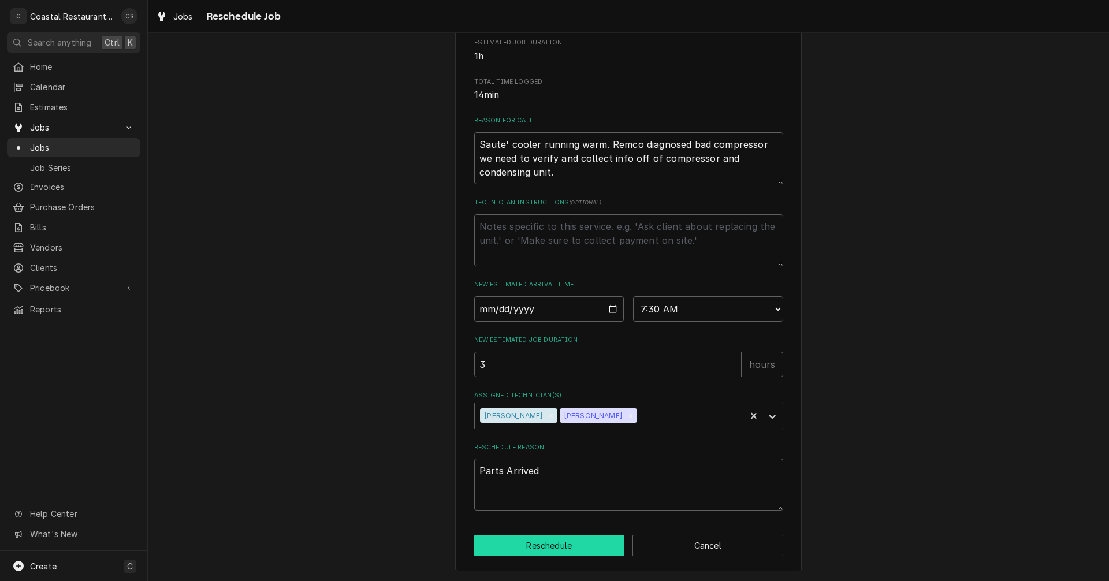
scroll to position [282, 0]
type textarea "x"
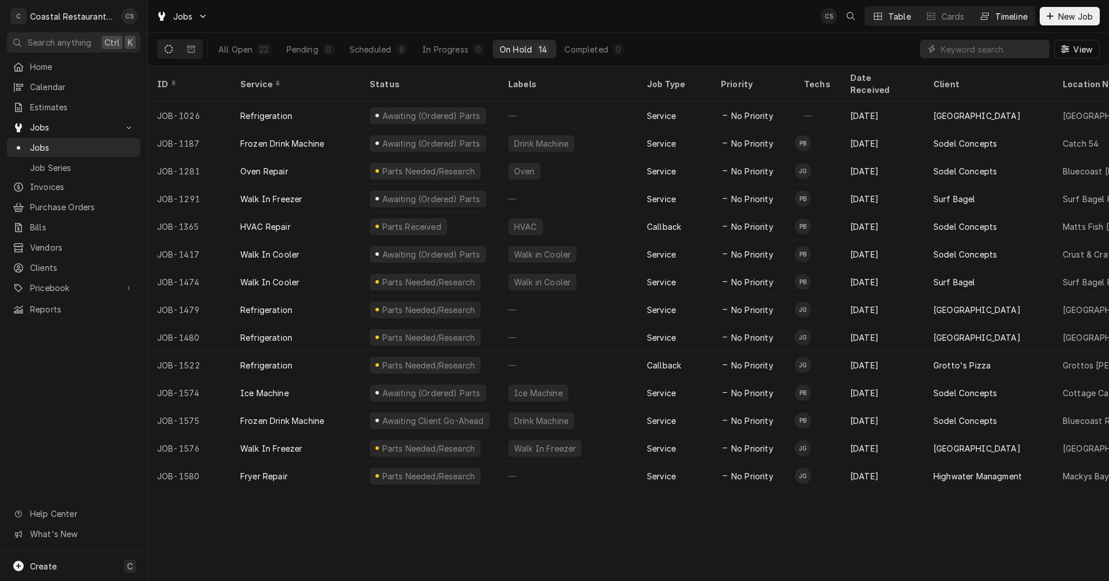
click at [1002, 16] on div "Timeline" at bounding box center [1011, 16] width 32 height 12
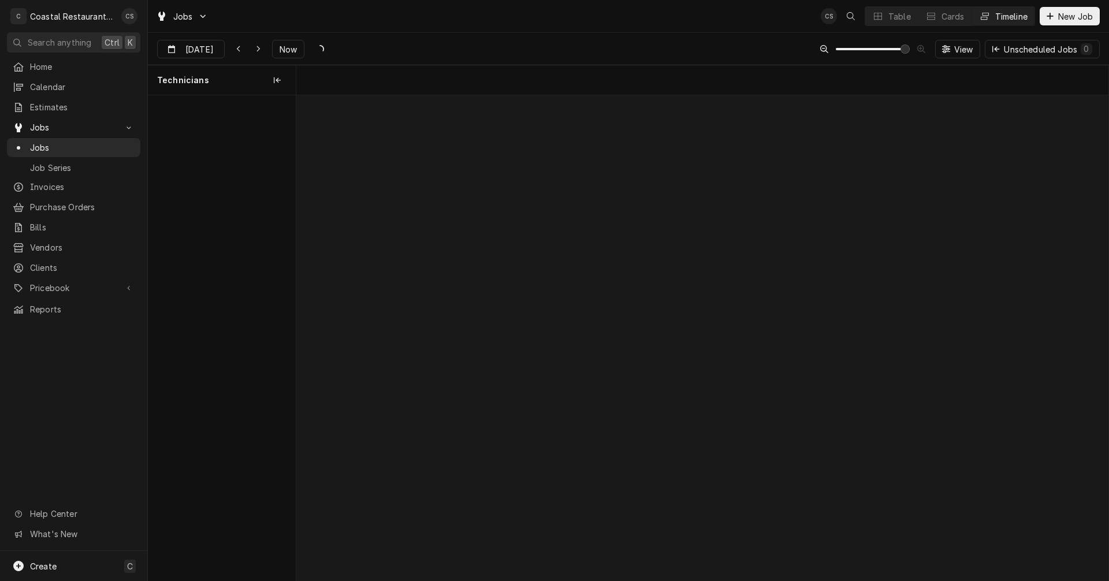
scroll to position [0, 16097]
click at [238, 51] on icon "Dynamic Content Wrapper" at bounding box center [238, 49] width 5 height 8
type input "Aug 25"
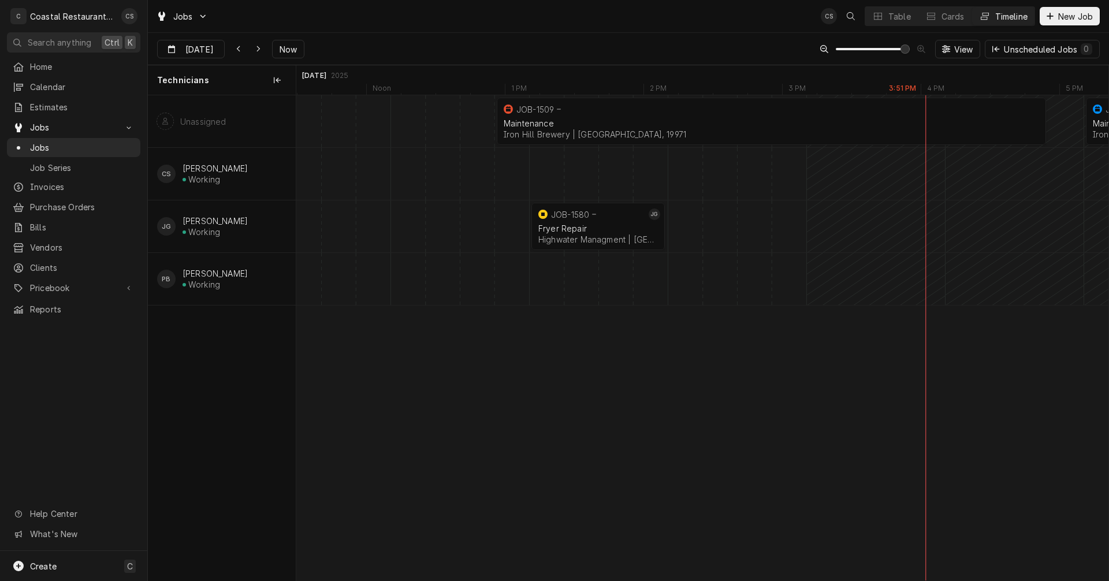
scroll to position [0, 13451]
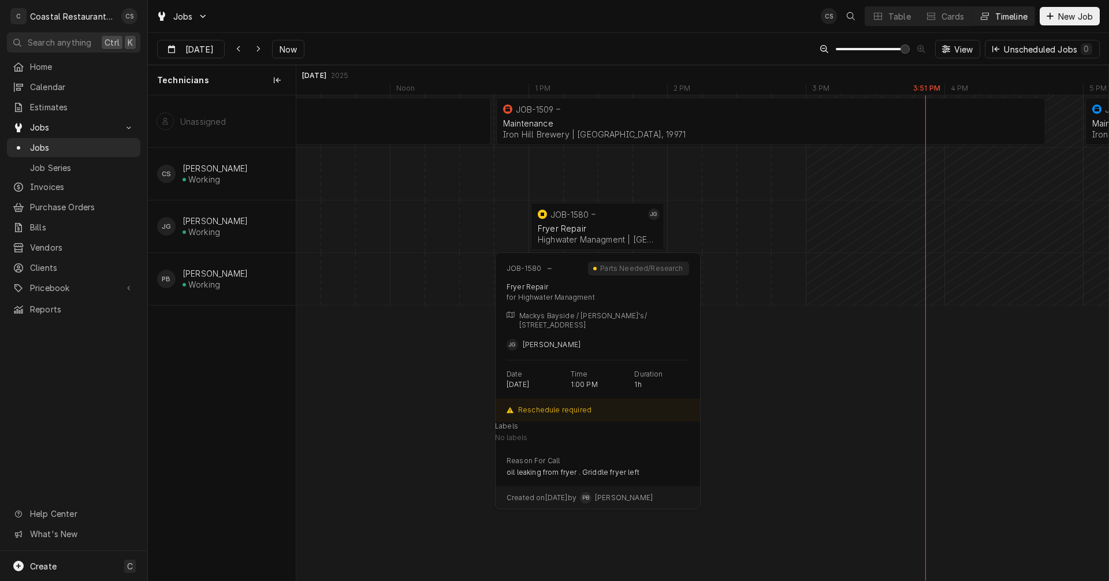
click at [603, 223] on div "Fryer Repair" at bounding box center [598, 228] width 120 height 10
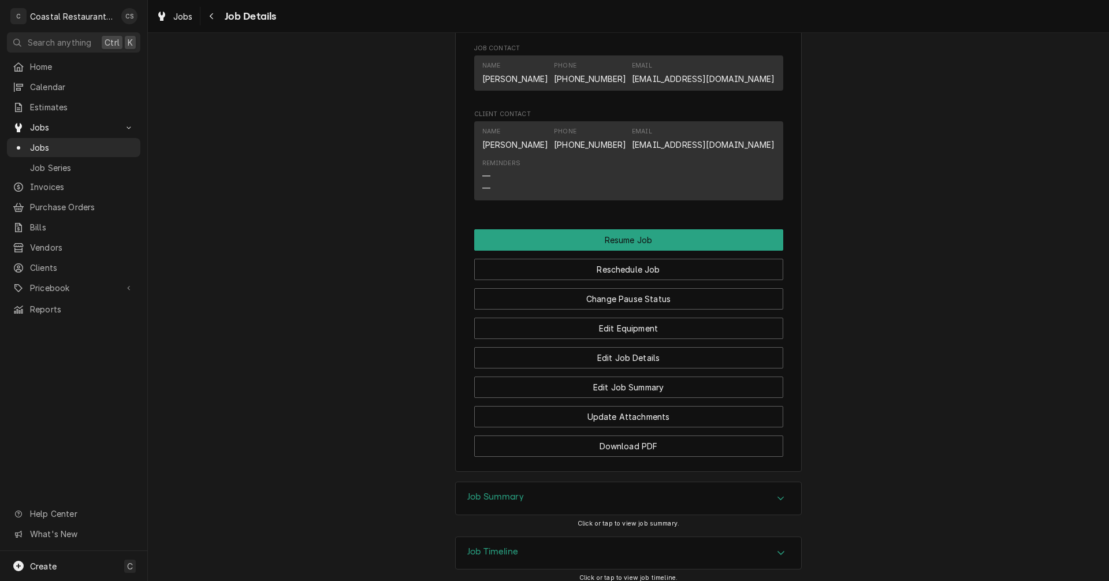
scroll to position [1022, 0]
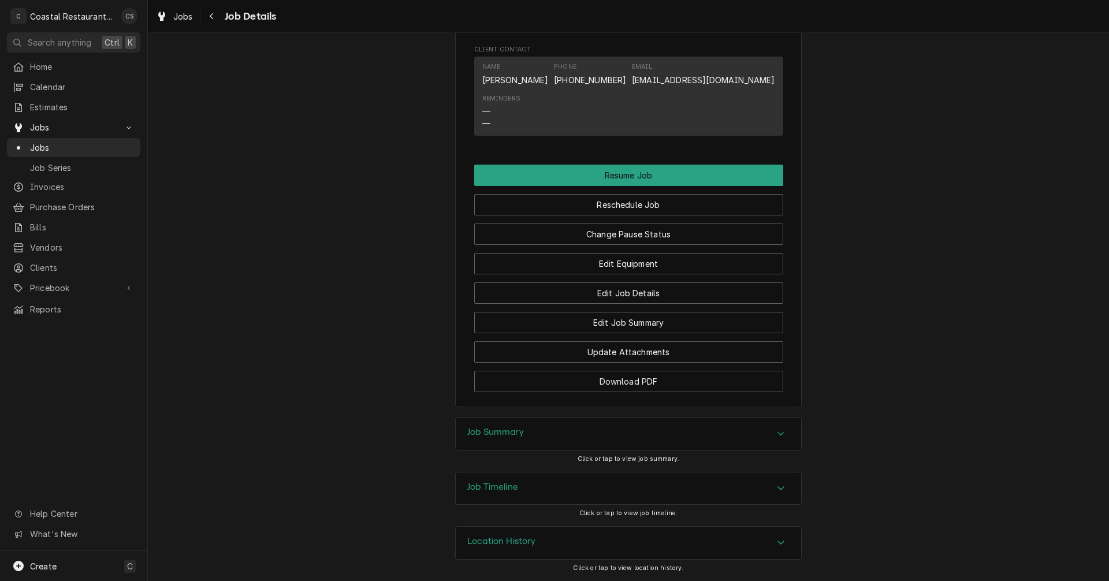
click at [531, 431] on div "Job Summary" at bounding box center [628, 433] width 345 height 32
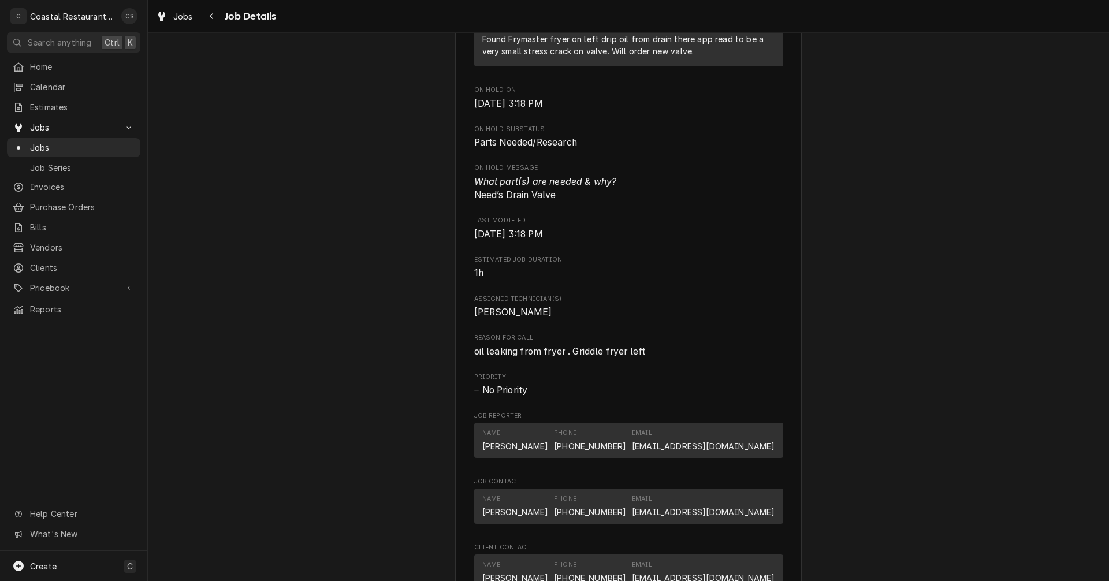
scroll to position [387, 0]
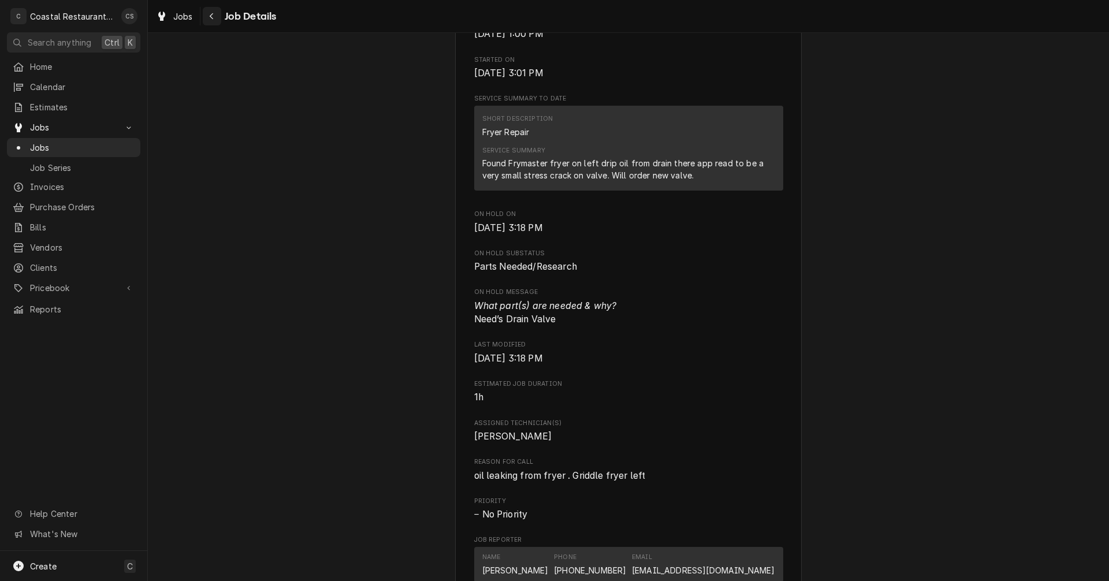
click at [214, 16] on icon "Navigate back" at bounding box center [211, 16] width 5 height 8
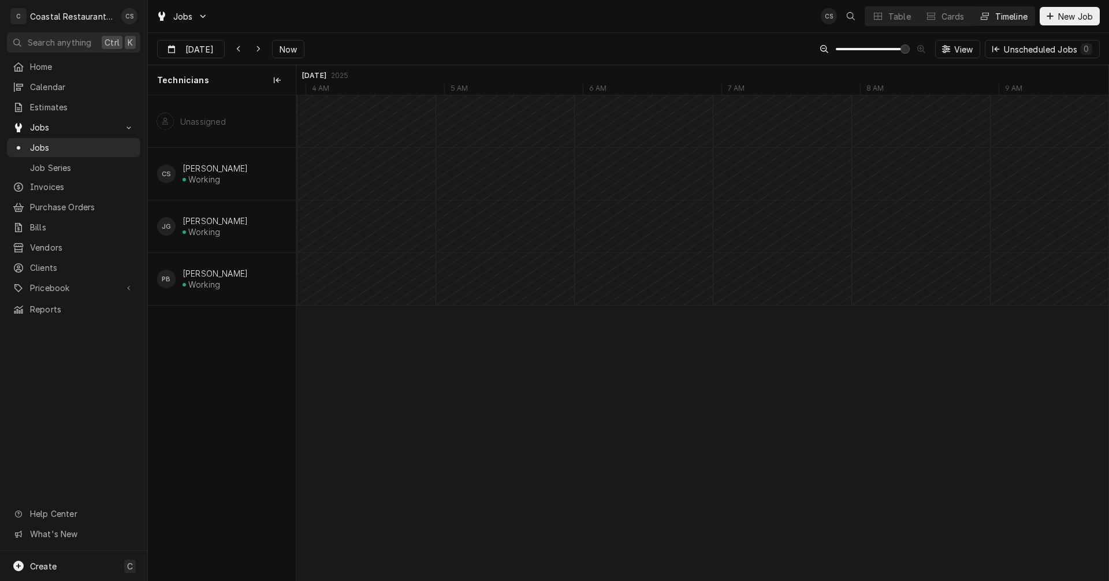
scroll to position [0, 18385]
type input "[DATE]"
